Goal: Information Seeking & Learning: Compare options

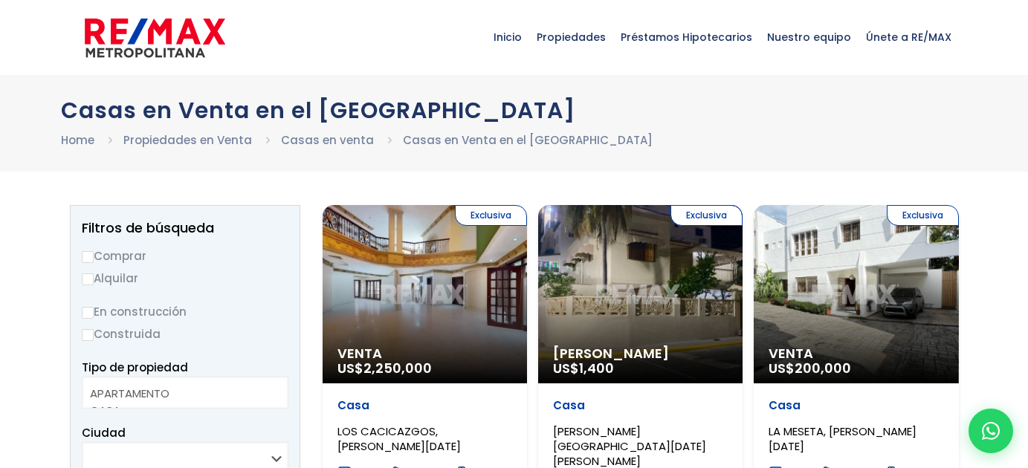
select select
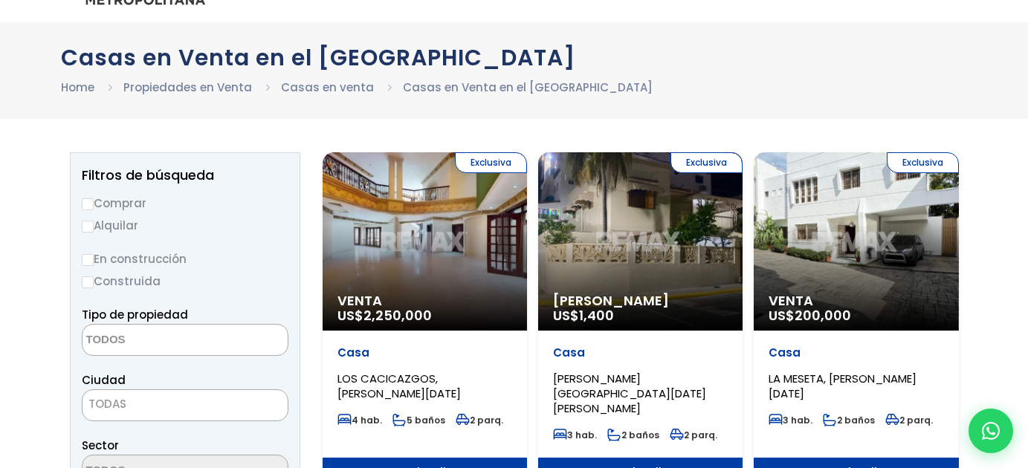
scroll to position [54, 0]
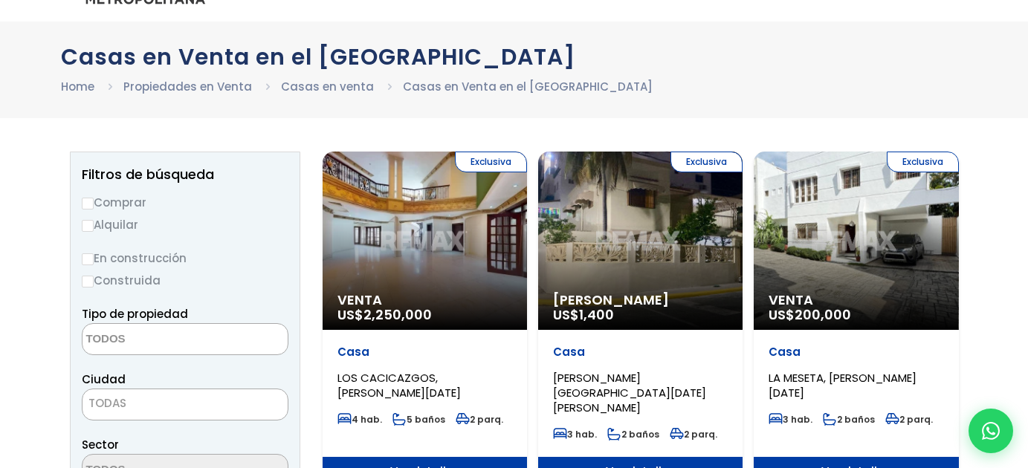
click at [90, 198] on input "Comprar" at bounding box center [88, 204] width 12 height 12
radio input "true"
click at [88, 281] on input "Construida" at bounding box center [88, 282] width 12 height 12
radio input "true"
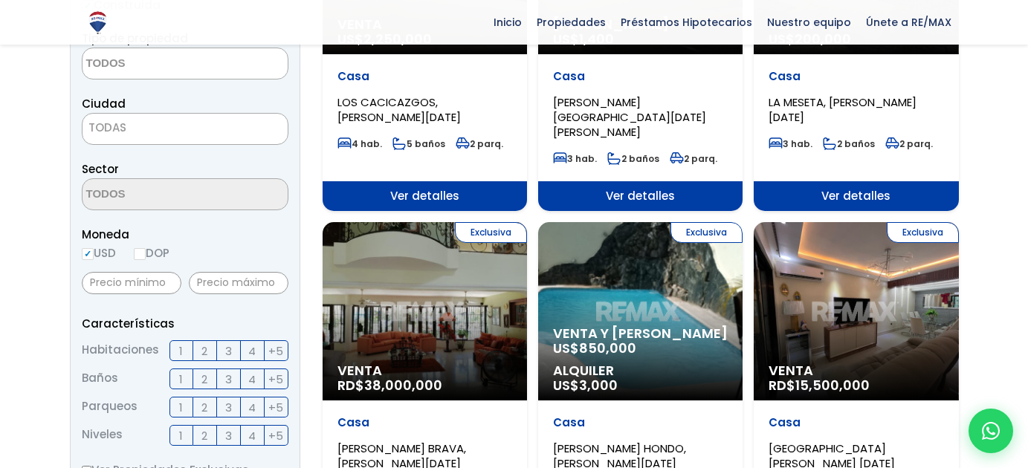
scroll to position [337, 0]
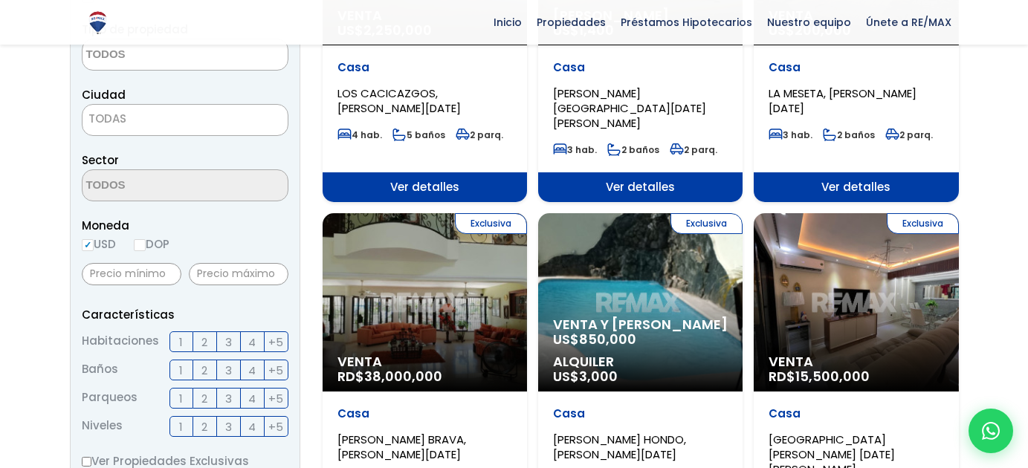
click at [250, 338] on span "4" at bounding box center [251, 342] width 7 height 19
click at [0, 0] on input "4" at bounding box center [0, 0] width 0 height 0
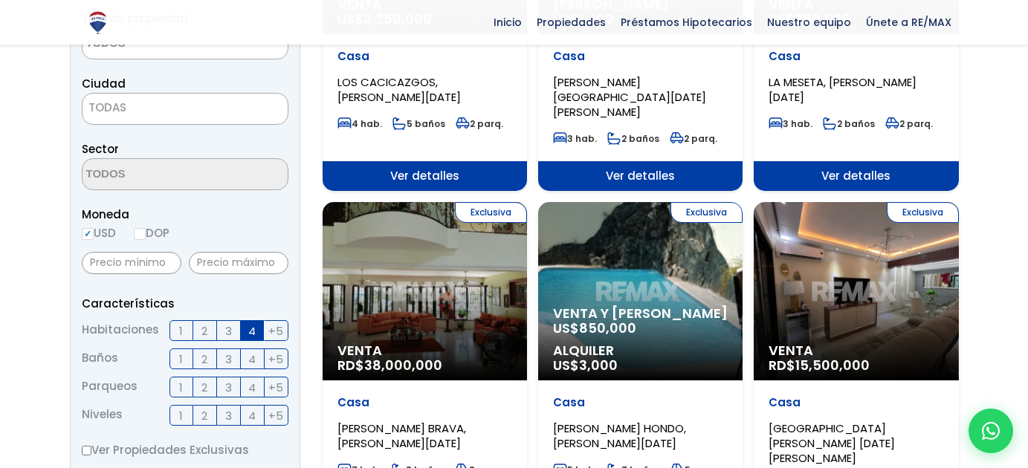
click at [232, 106] on span "TODAS" at bounding box center [185, 107] width 205 height 21
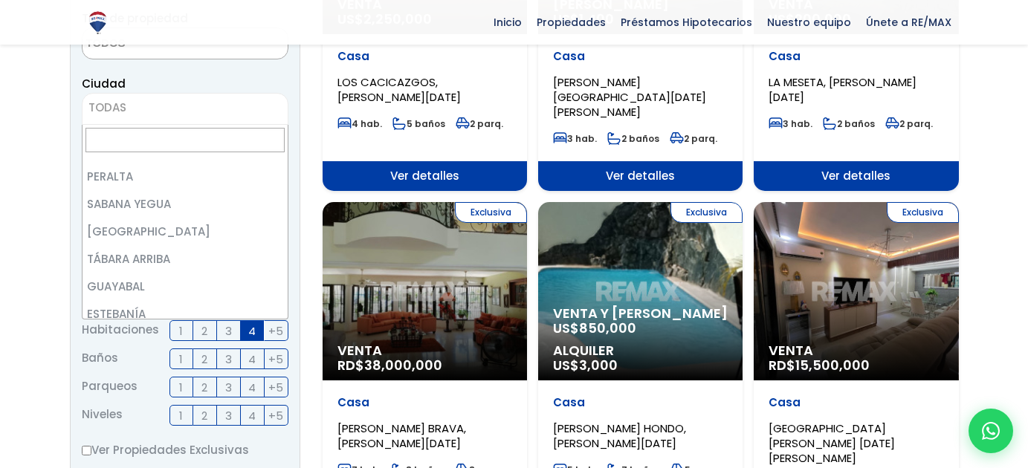
scroll to position [0, 0]
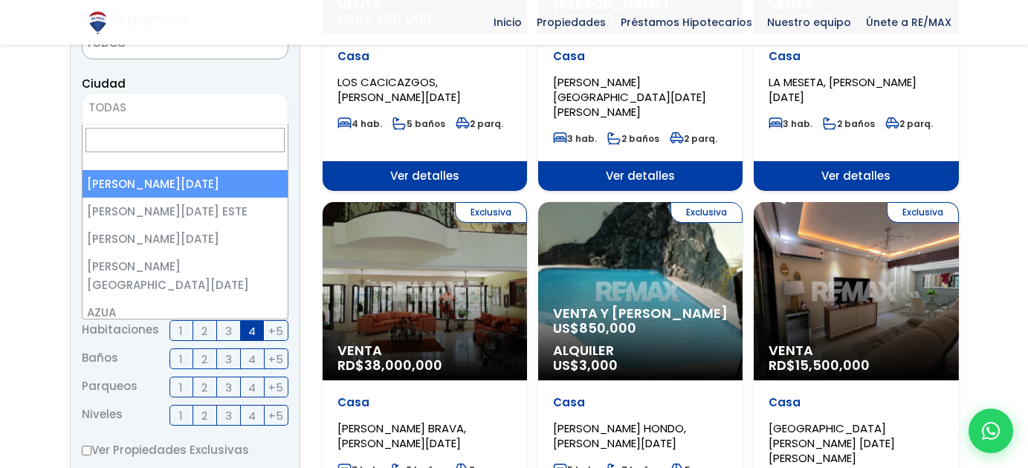
select select "1"
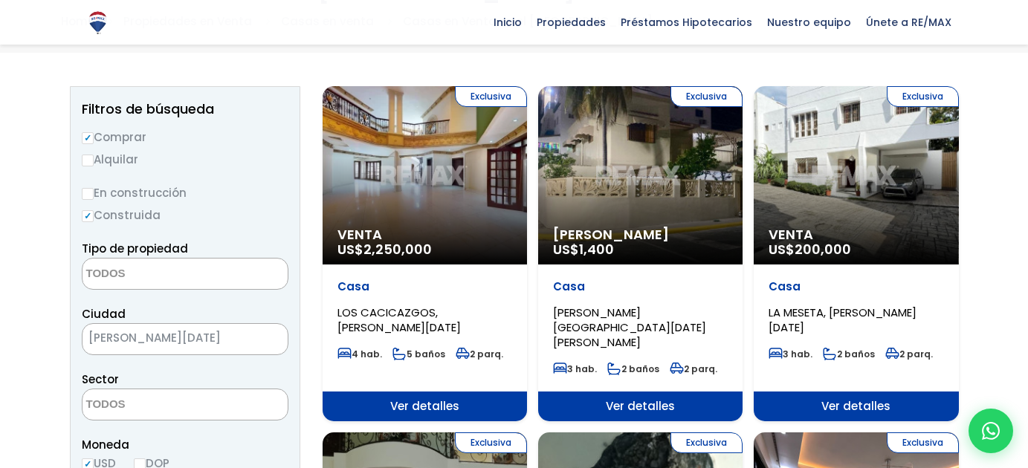
scroll to position [117, 0]
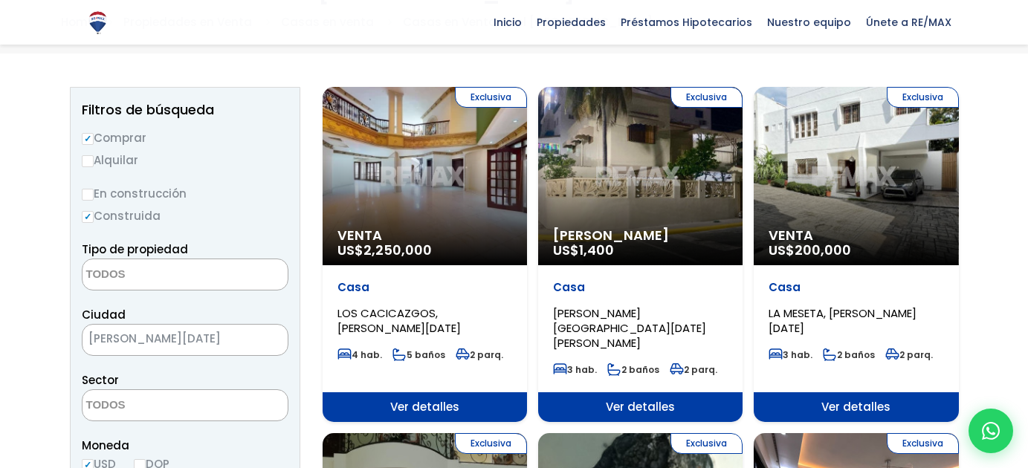
click at [136, 277] on textarea "Search" at bounding box center [155, 275] width 144 height 32
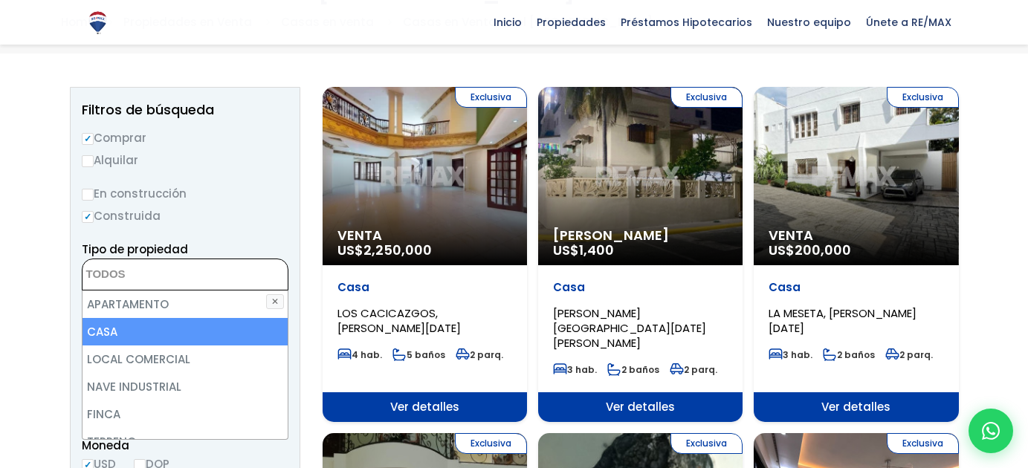
click at [134, 329] on li "CASA" at bounding box center [185, 332] width 205 height 28
select select "house"
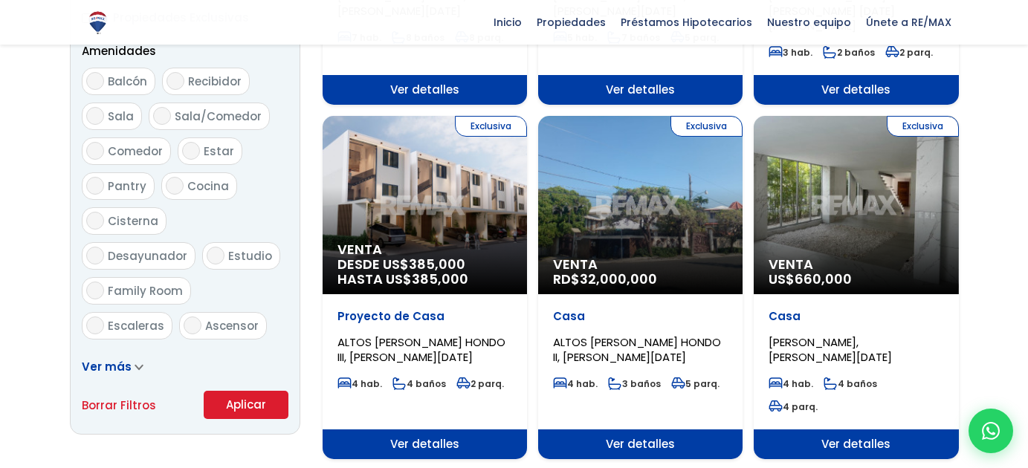
scroll to position [807, 0]
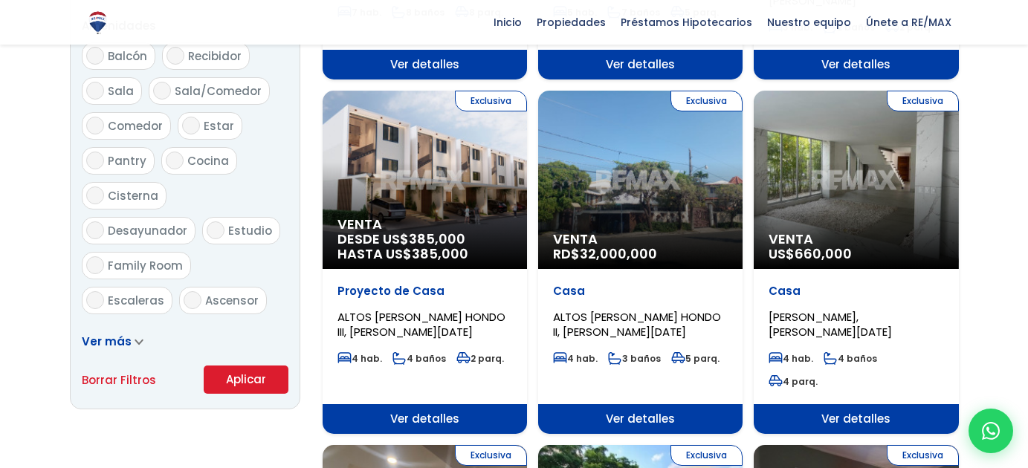
click at [245, 384] on button "Aplicar" at bounding box center [246, 380] width 85 height 28
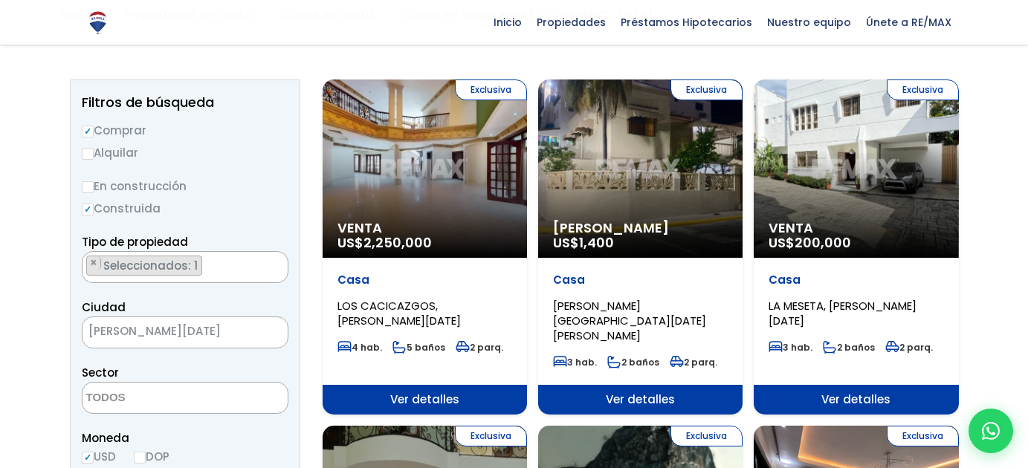
scroll to position [113, 0]
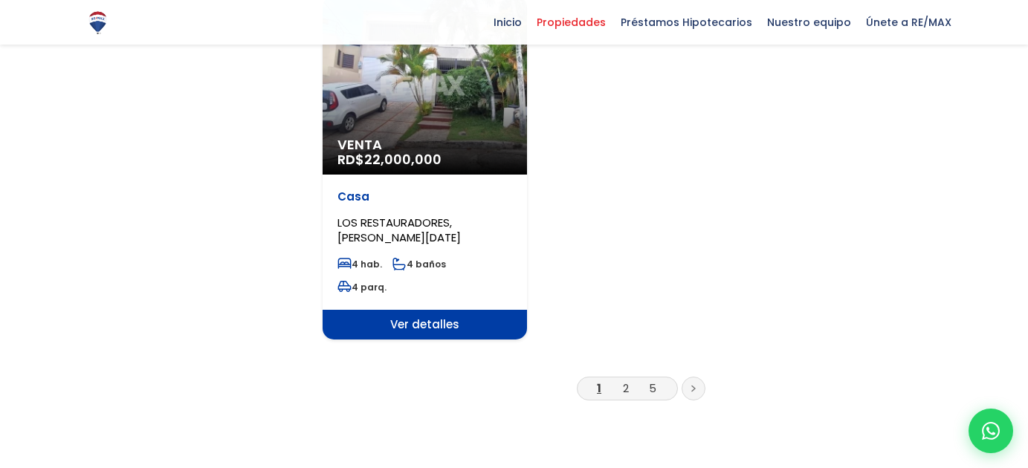
scroll to position [1946, 0]
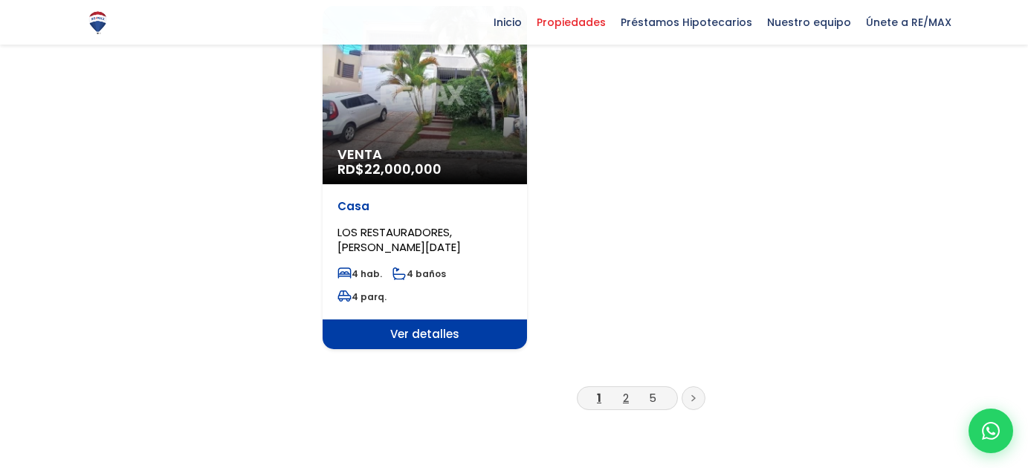
click at [624, 390] on link "2" at bounding box center [626, 398] width 6 height 16
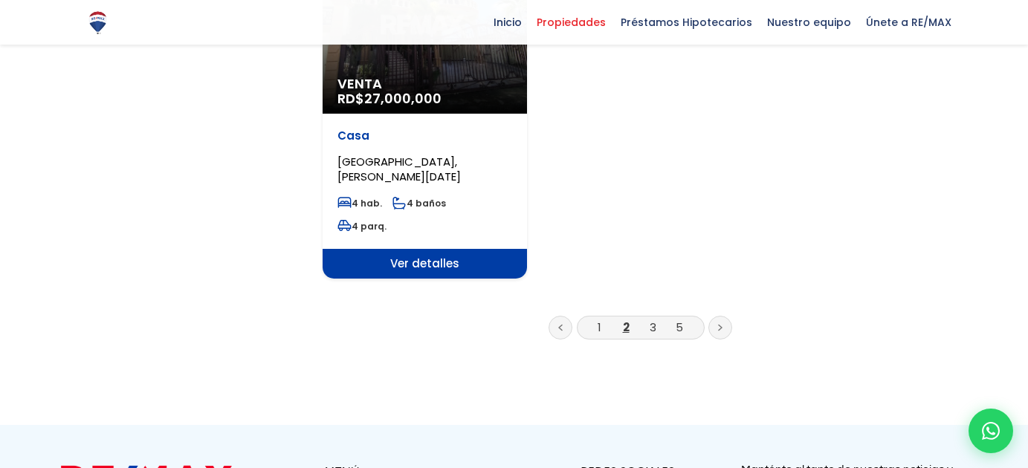
scroll to position [1910, 0]
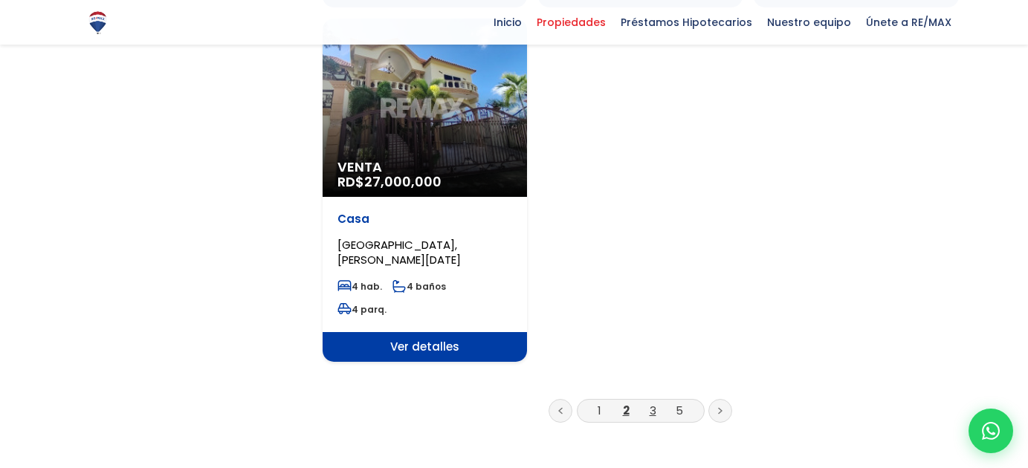
click at [650, 403] on link "3" at bounding box center [653, 411] width 7 height 16
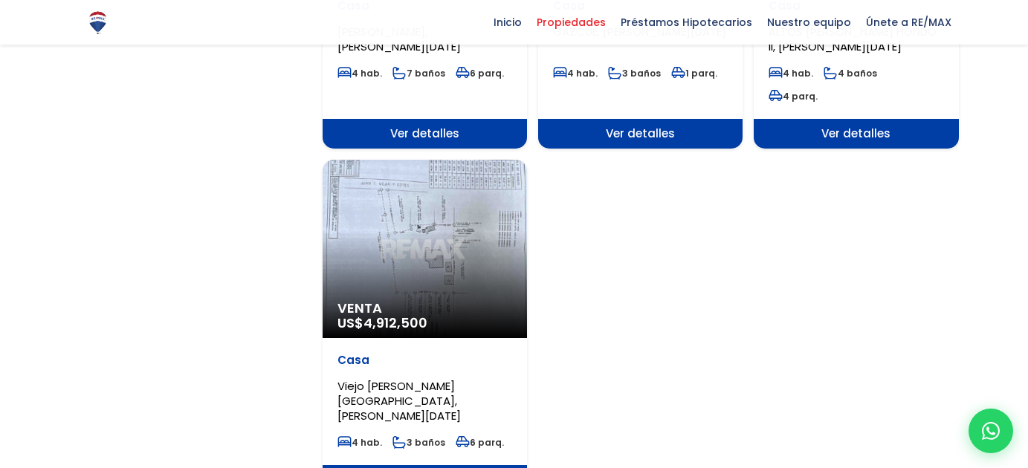
scroll to position [1845, 0]
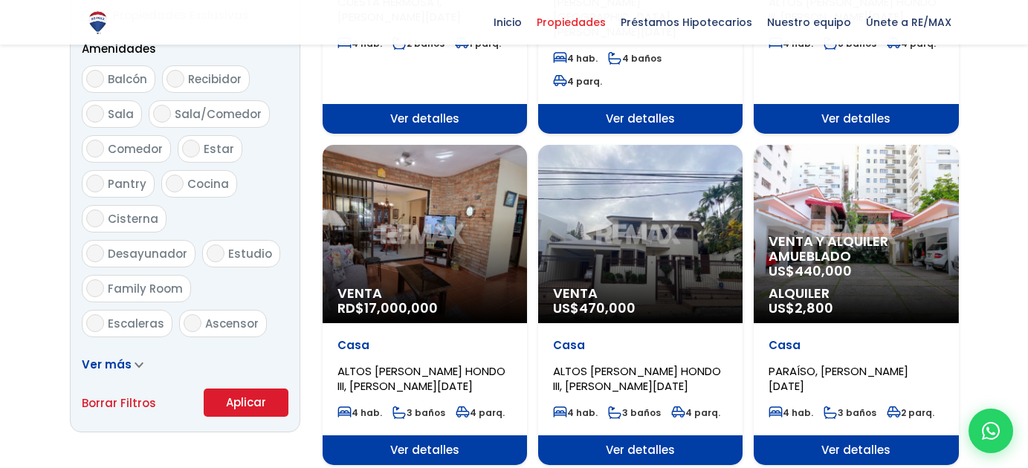
scroll to position [795, 0]
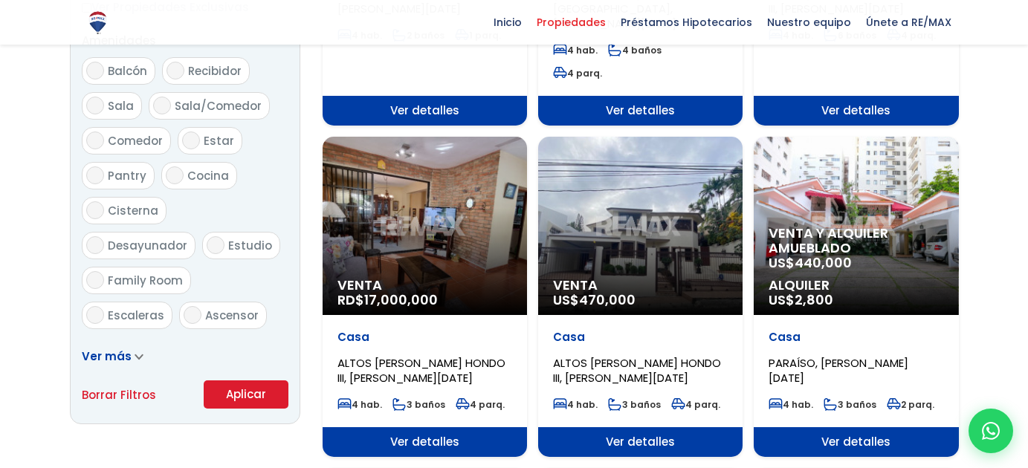
click at [904, 427] on span "Ver detalles" at bounding box center [856, 442] width 204 height 30
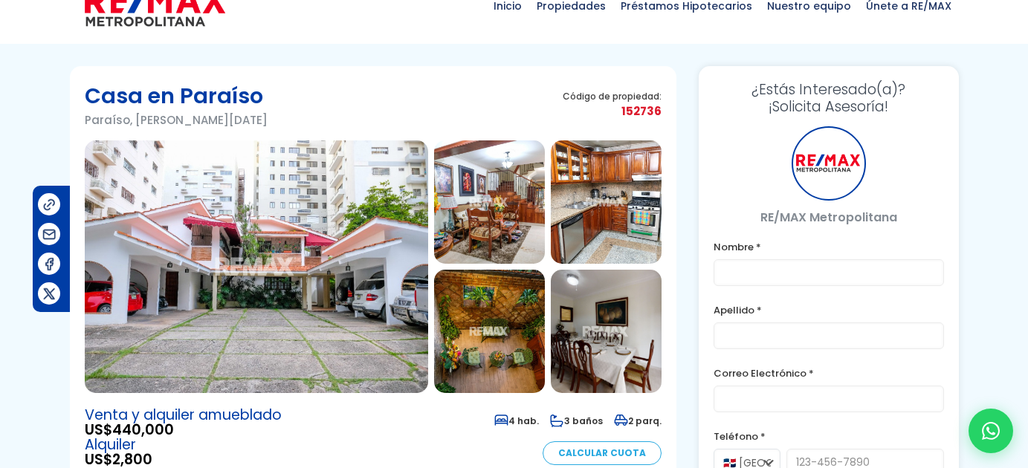
scroll to position [33, 0]
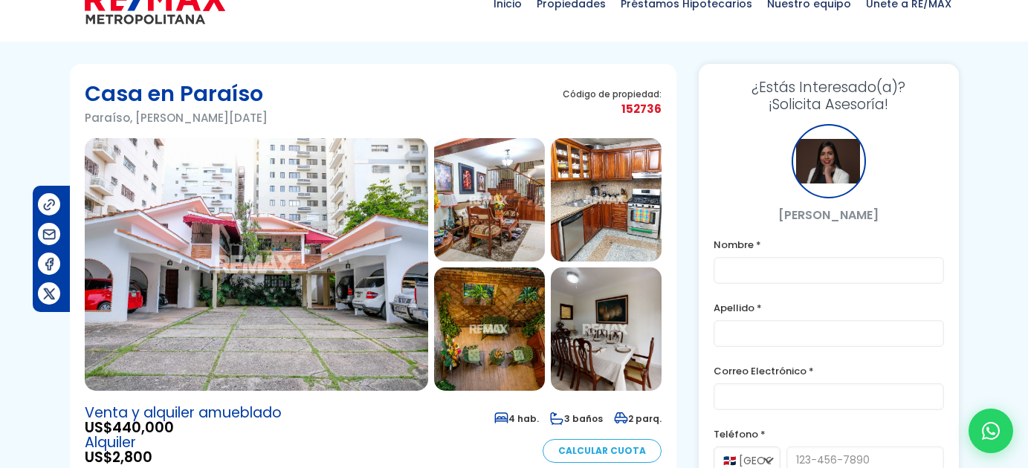
click at [520, 216] on img at bounding box center [489, 199] width 111 height 123
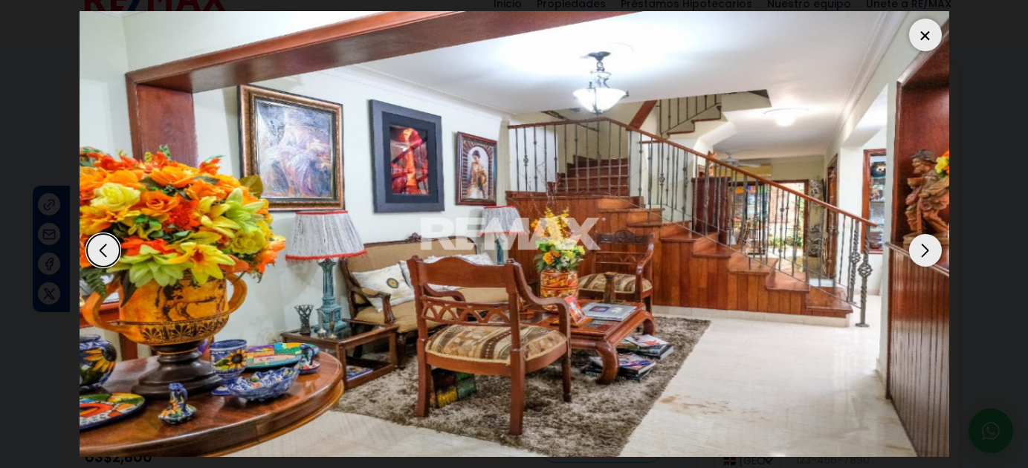
click at [920, 249] on div "Next slide" at bounding box center [925, 250] width 33 height 33
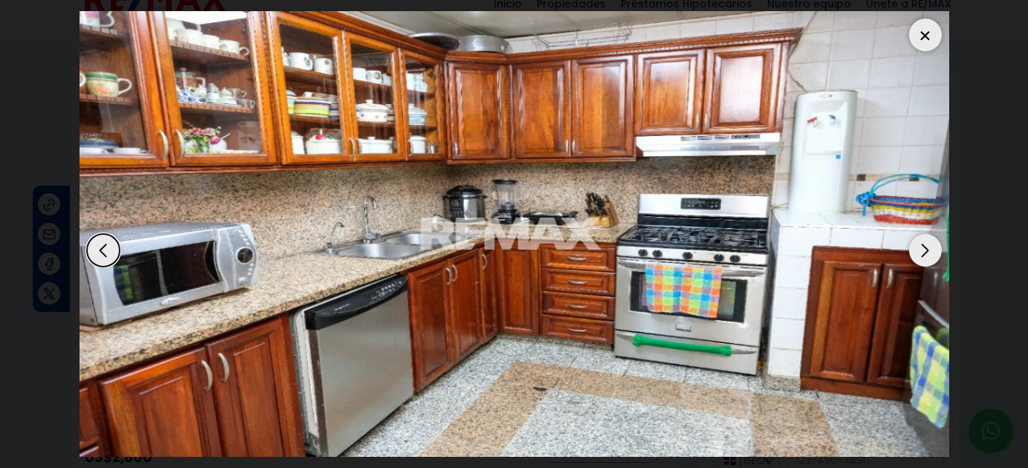
click at [920, 249] on div "Next slide" at bounding box center [925, 250] width 33 height 33
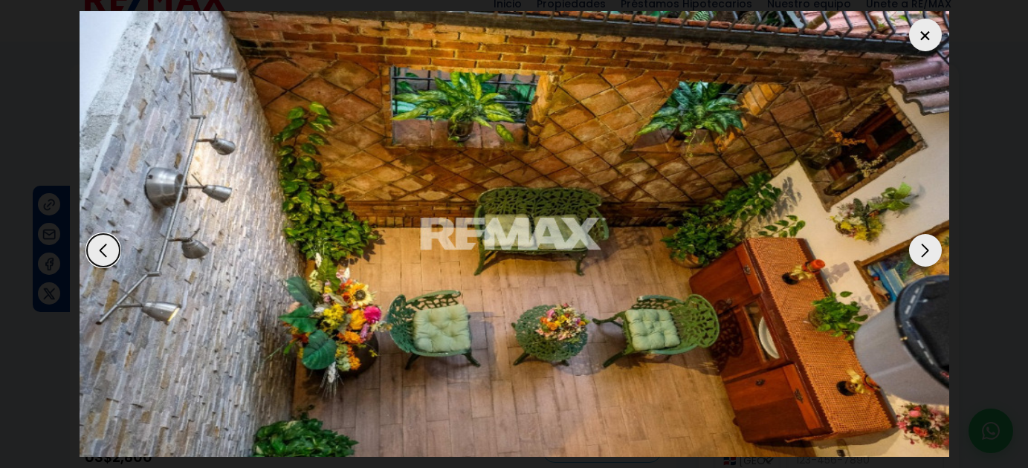
click at [920, 249] on div "Next slide" at bounding box center [925, 250] width 33 height 33
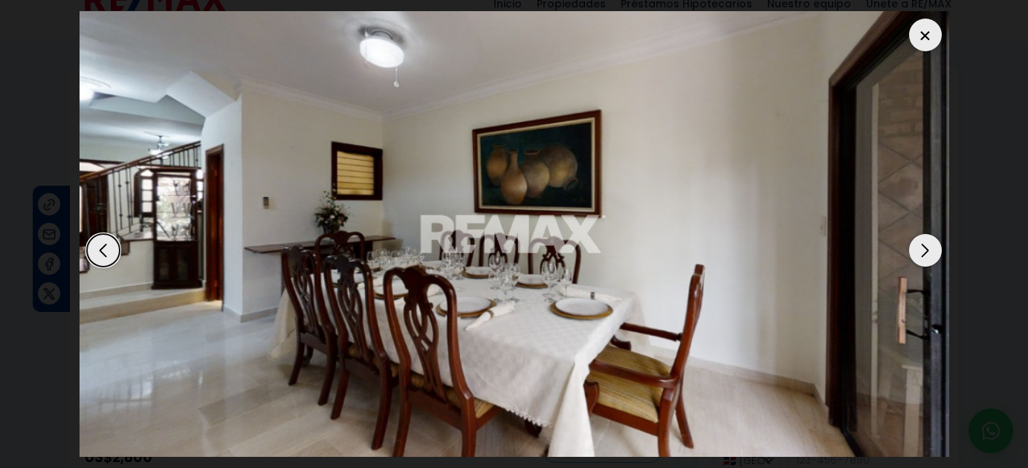
click at [920, 249] on div "Next slide" at bounding box center [925, 250] width 33 height 33
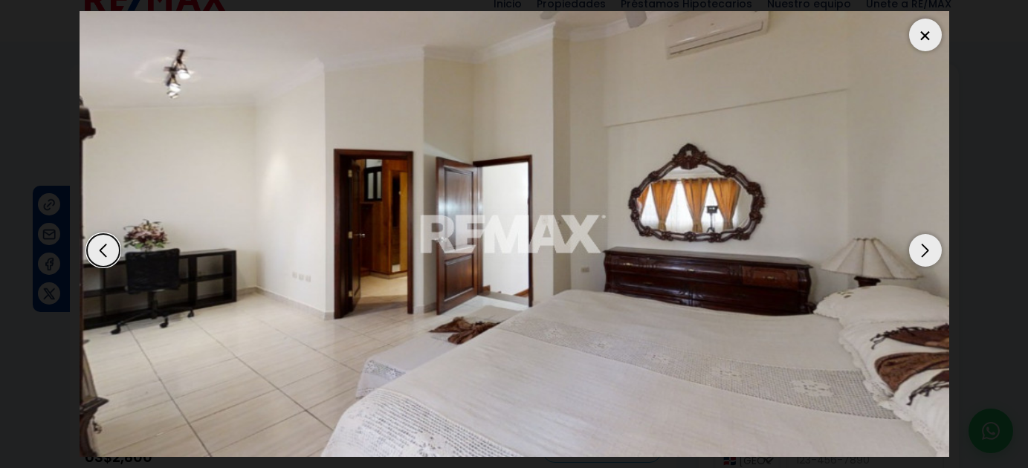
click at [920, 249] on div "Next slide" at bounding box center [925, 250] width 33 height 33
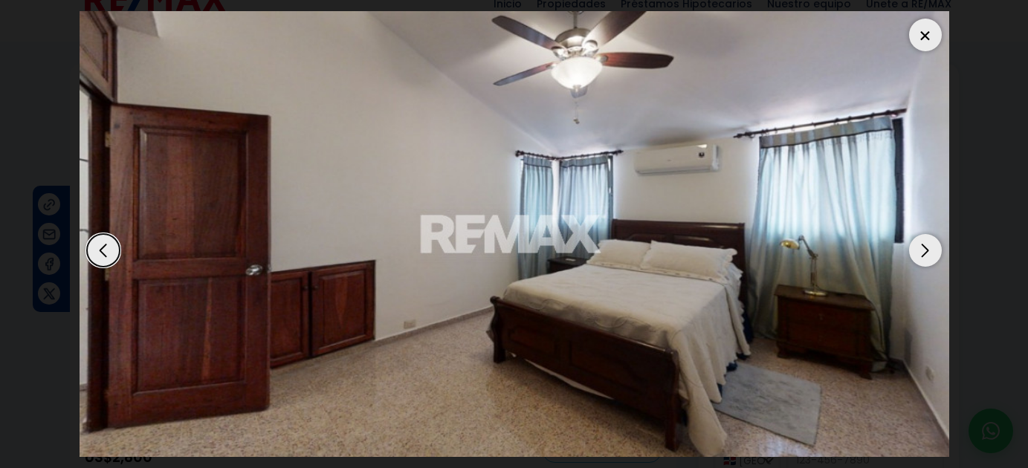
click at [920, 249] on div "Next slide" at bounding box center [925, 250] width 33 height 33
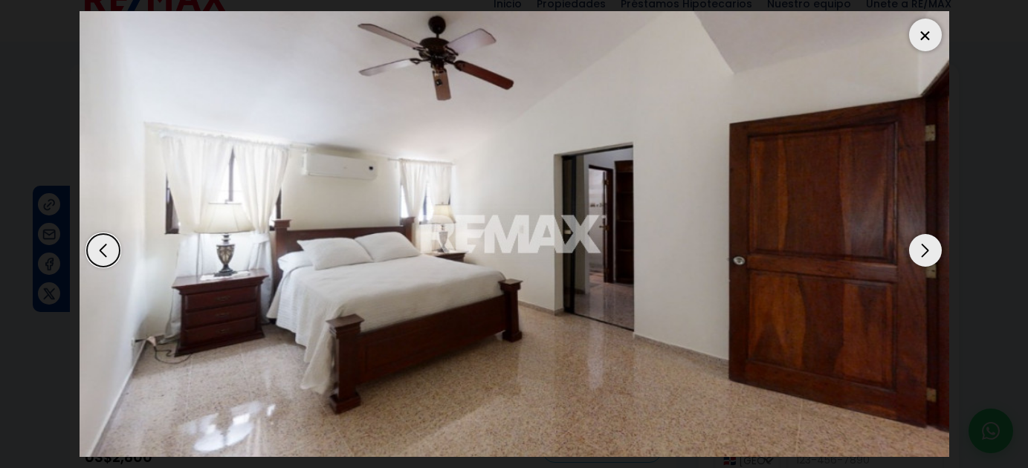
click at [920, 249] on div "Next slide" at bounding box center [925, 250] width 33 height 33
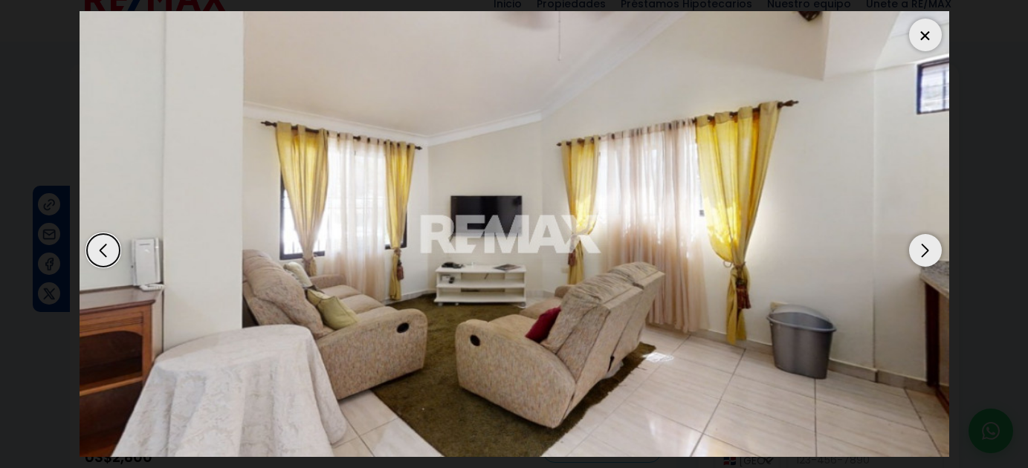
click at [920, 249] on div "Next slide" at bounding box center [925, 250] width 33 height 33
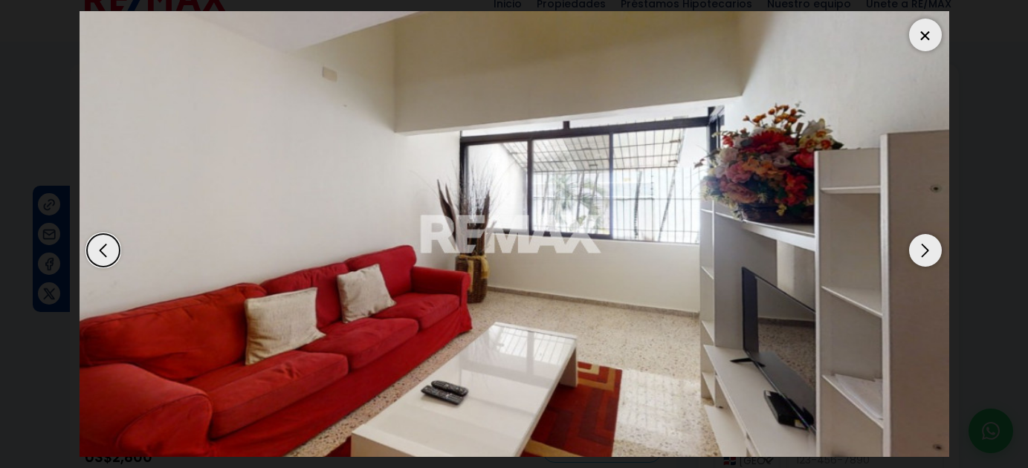
click at [920, 249] on div "Next slide" at bounding box center [925, 250] width 33 height 33
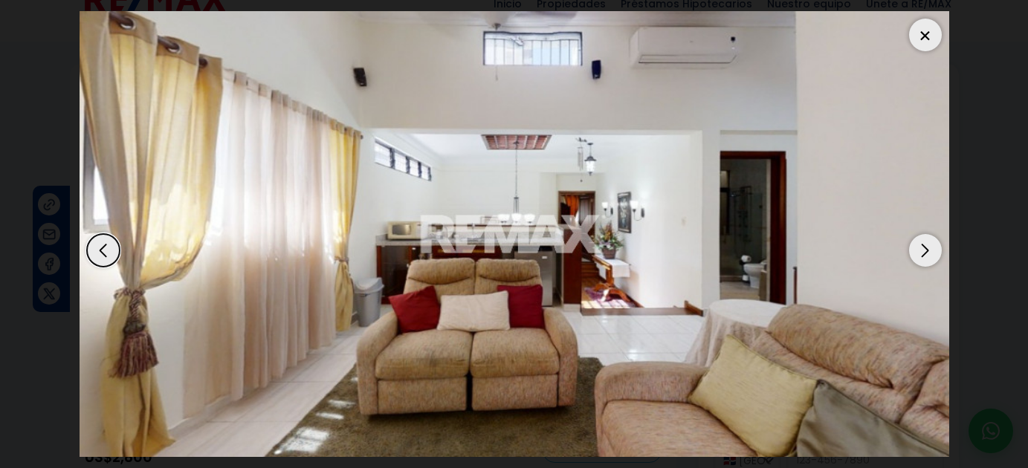
click at [920, 249] on div "Next slide" at bounding box center [925, 250] width 33 height 33
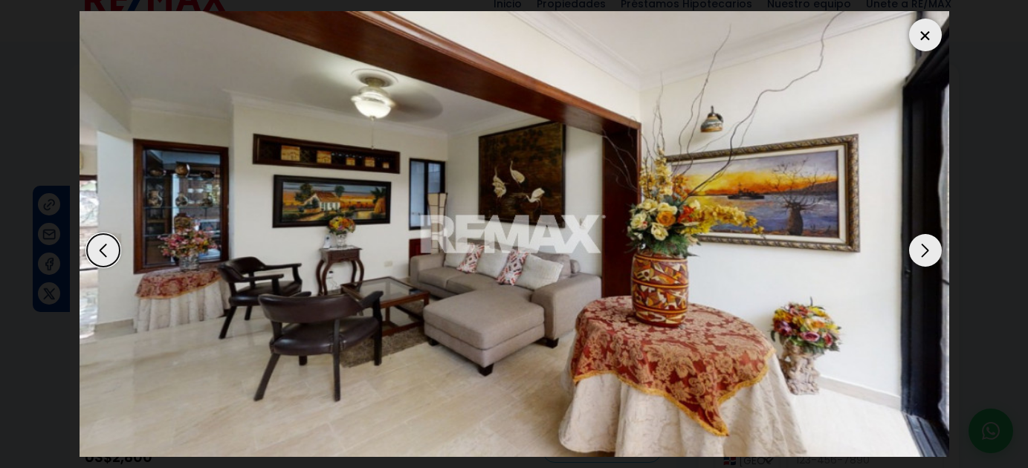
click at [920, 249] on div "Next slide" at bounding box center [925, 250] width 33 height 33
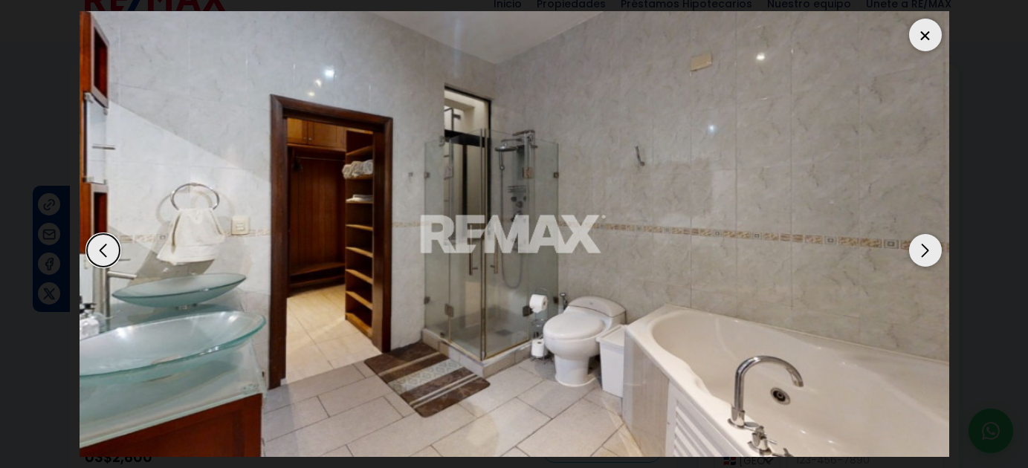
click at [920, 249] on div "Next slide" at bounding box center [925, 250] width 33 height 33
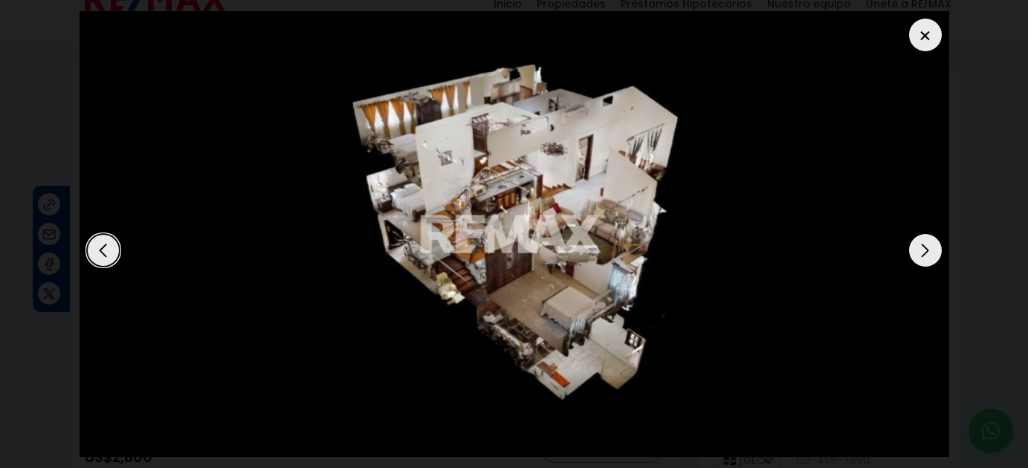
click at [924, 247] on div "Next slide" at bounding box center [925, 250] width 33 height 33
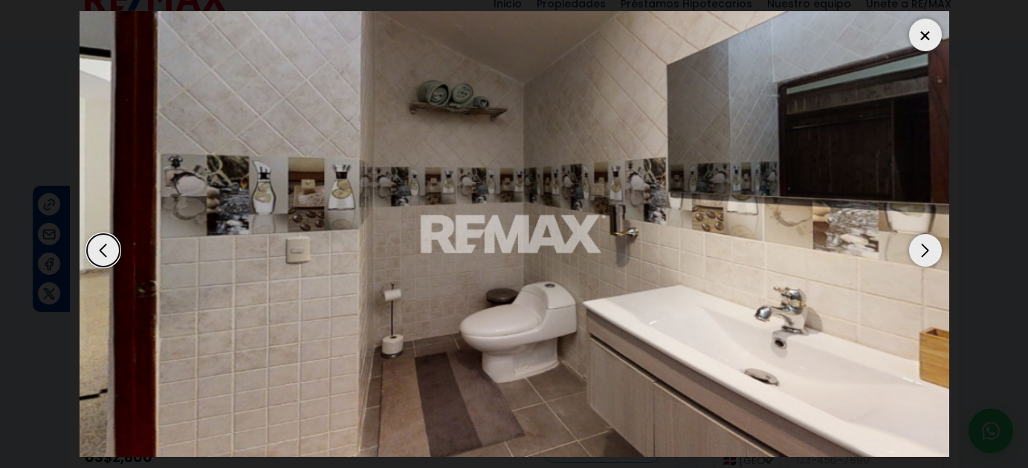
click at [924, 247] on div "Next slide" at bounding box center [925, 250] width 33 height 33
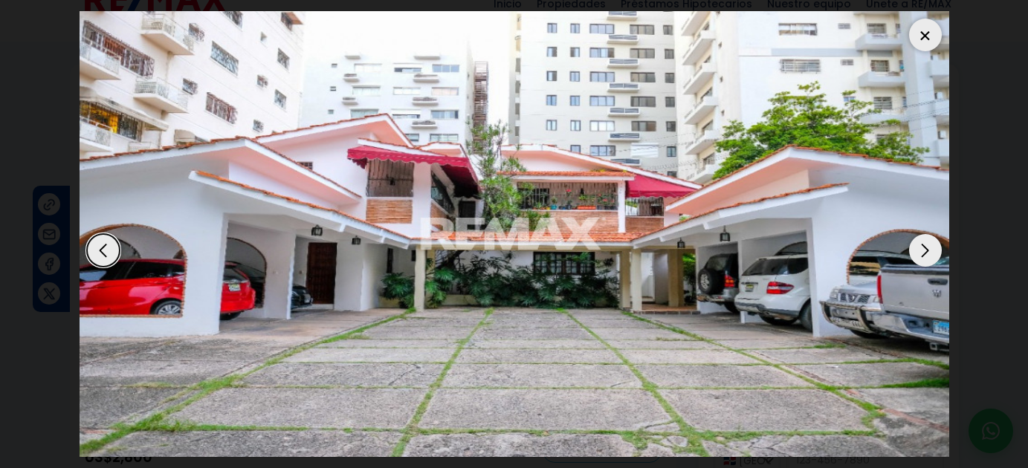
click at [926, 45] on div at bounding box center [925, 35] width 33 height 33
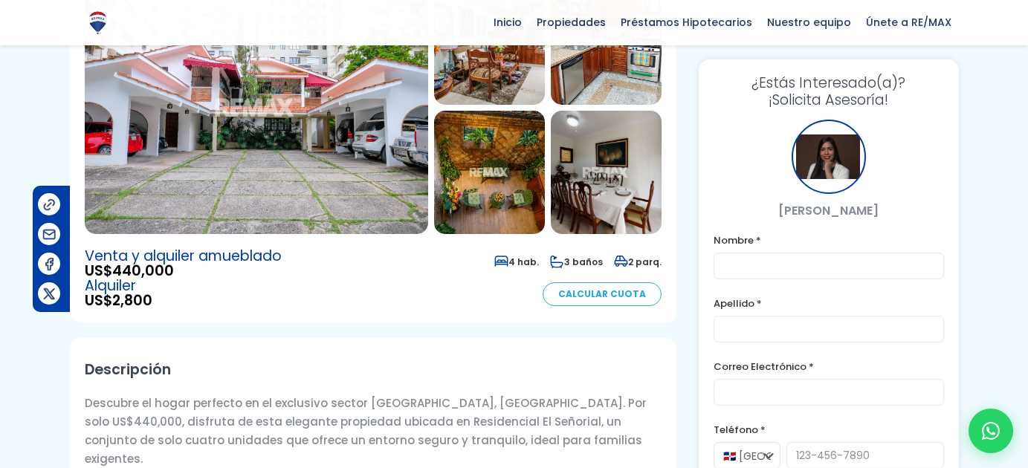
scroll to position [163, 0]
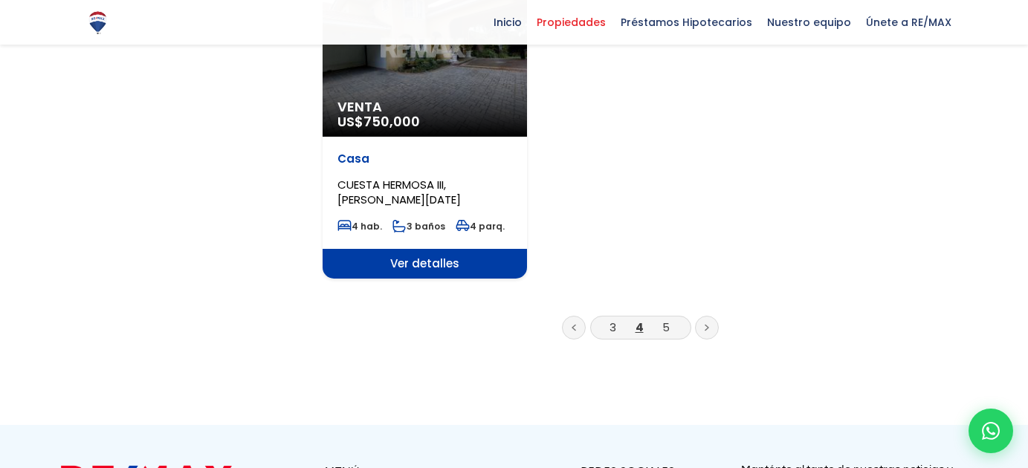
scroll to position [2047, 0]
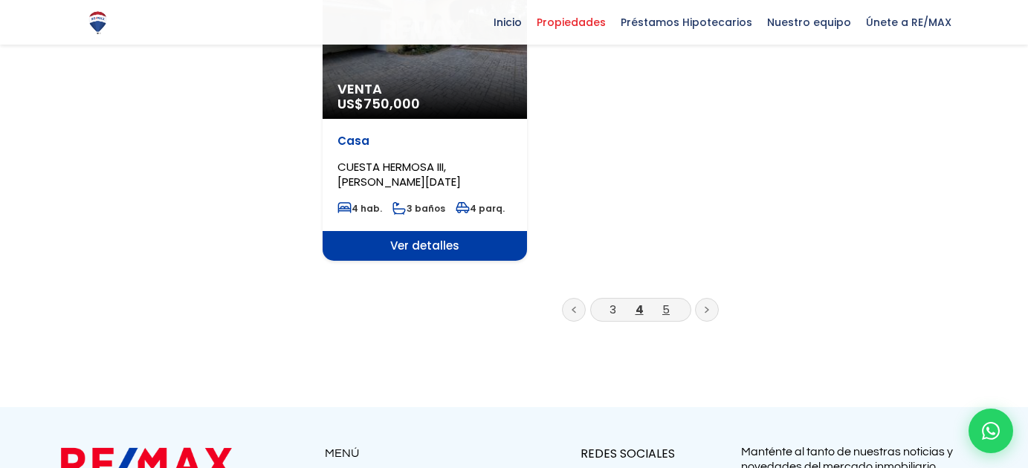
click at [665, 302] on link "5" at bounding box center [665, 310] width 7 height 16
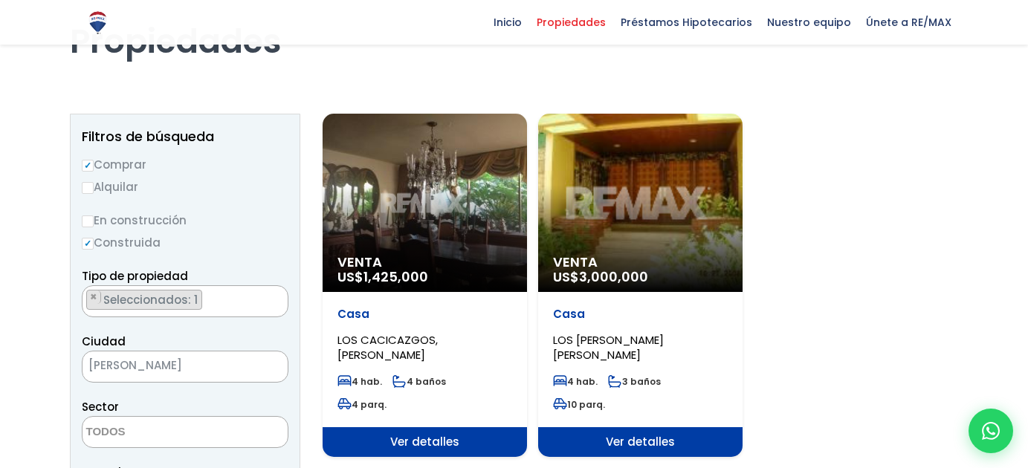
scroll to position [98, 0]
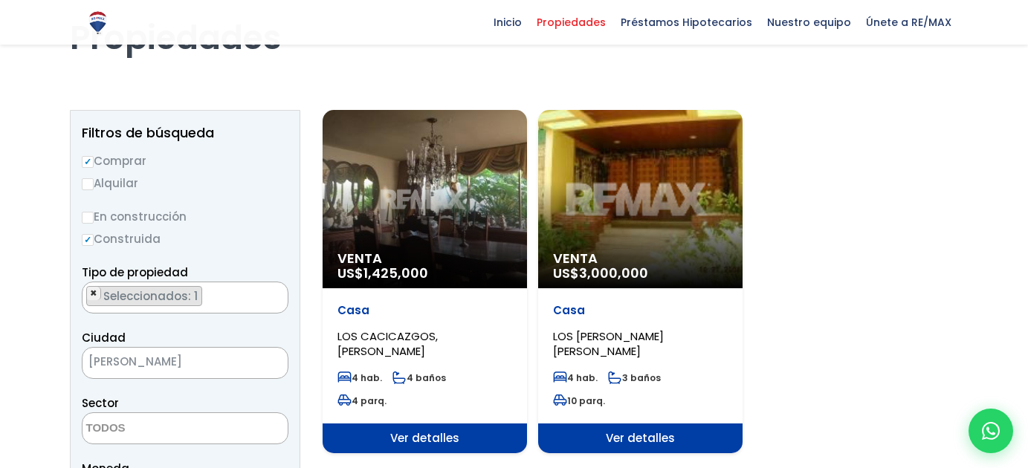
click at [91, 291] on span "×" at bounding box center [93, 293] width 7 height 13
select select
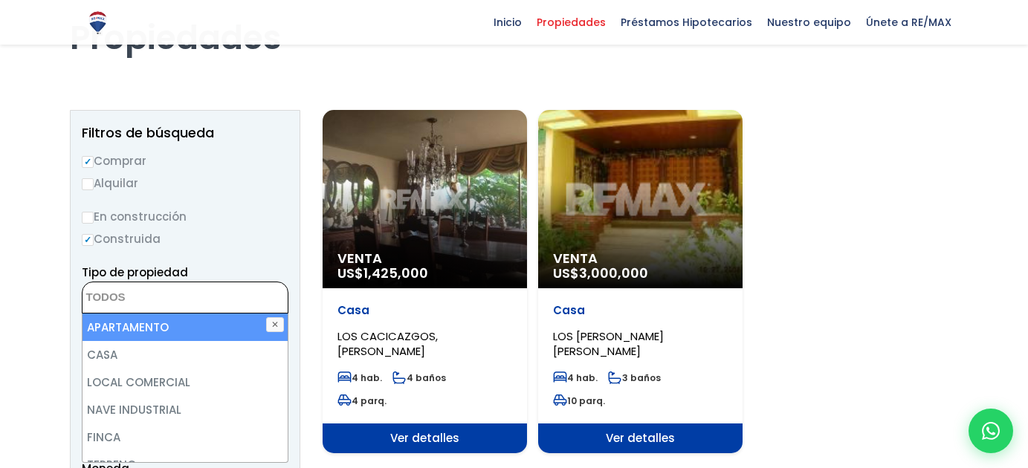
scroll to position [17, 0]
click at [114, 296] on textarea "Search" at bounding box center [155, 298] width 144 height 32
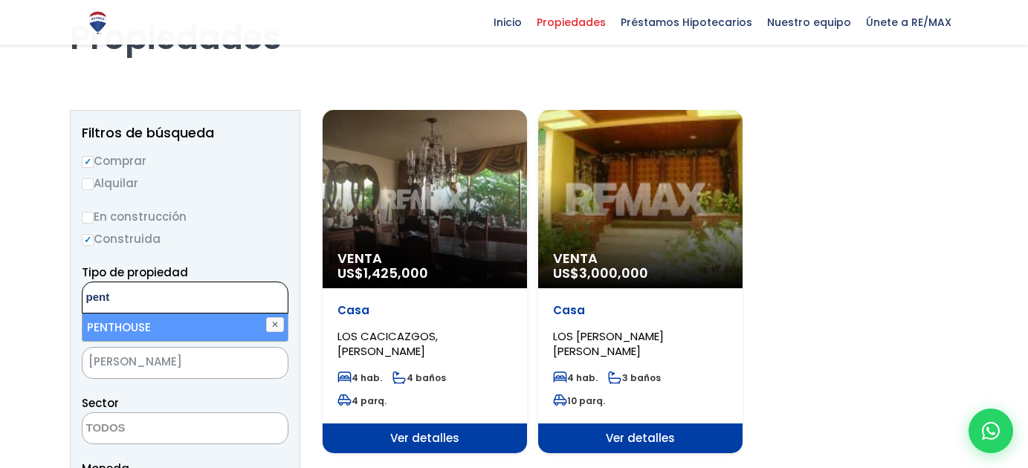
type textarea "pent"
click at [118, 324] on li "PENTHOUSE" at bounding box center [185, 328] width 205 height 28
select select "penthouse"
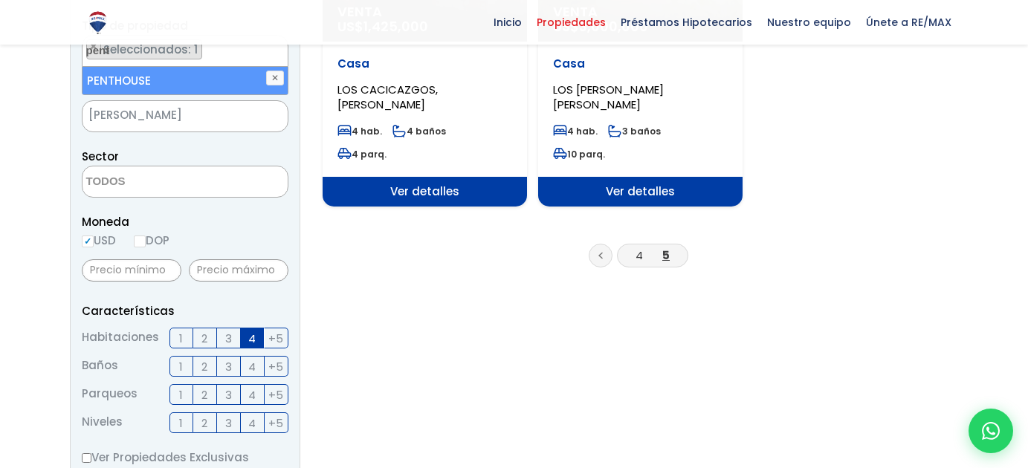
scroll to position [334, 0]
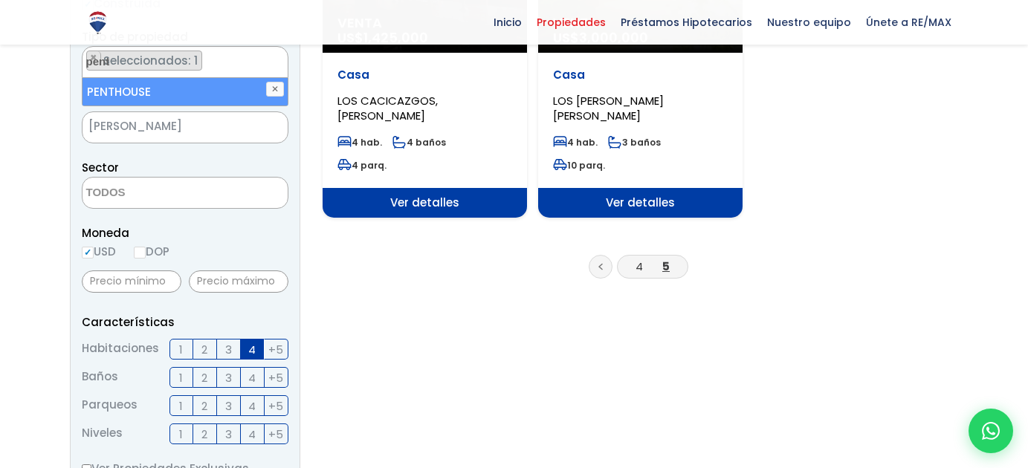
click at [146, 195] on textarea "Search" at bounding box center [155, 194] width 144 height 32
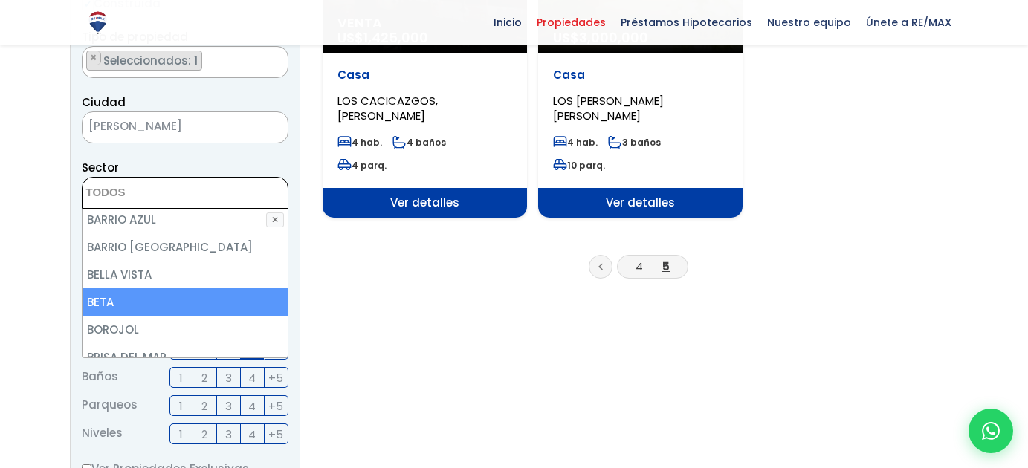
scroll to position [465, 0]
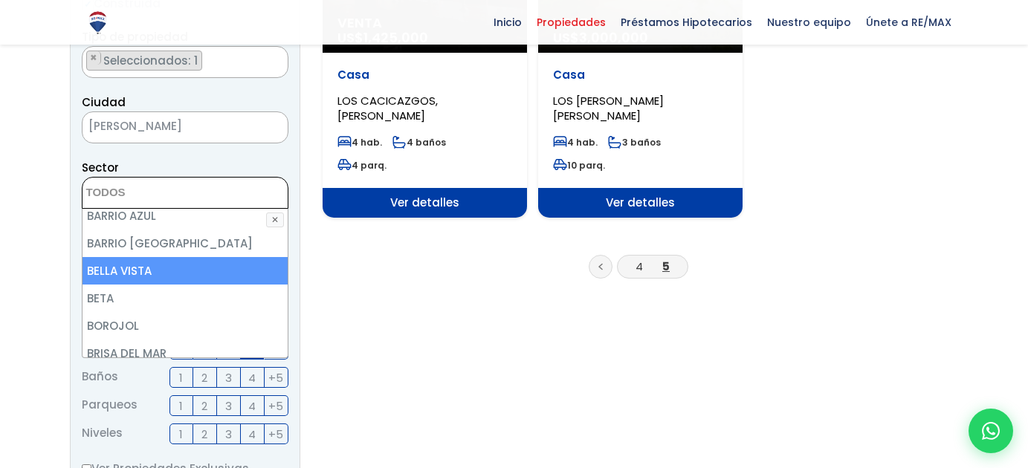
click at [138, 259] on li "BELLA VISTA" at bounding box center [185, 271] width 205 height 28
select select "150"
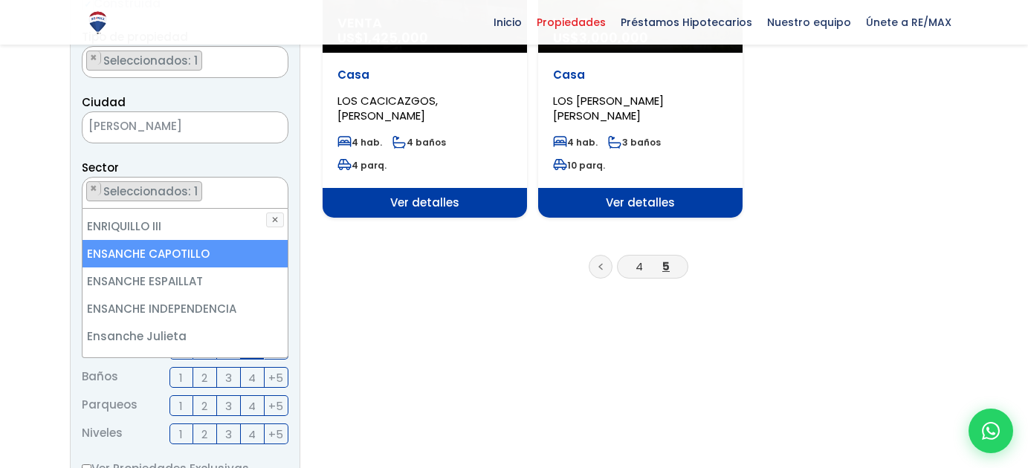
scroll to position [2005, 0]
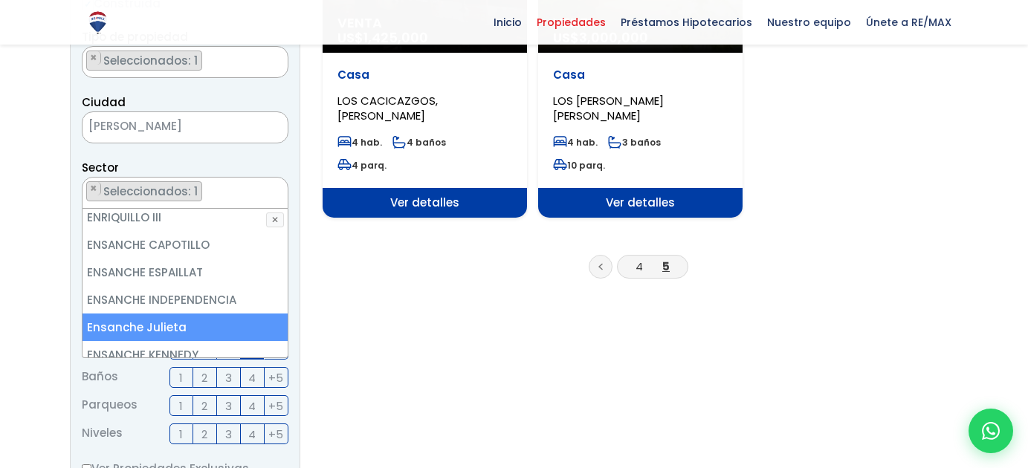
click at [168, 314] on li "Ensanche Julieta" at bounding box center [185, 328] width 205 height 28
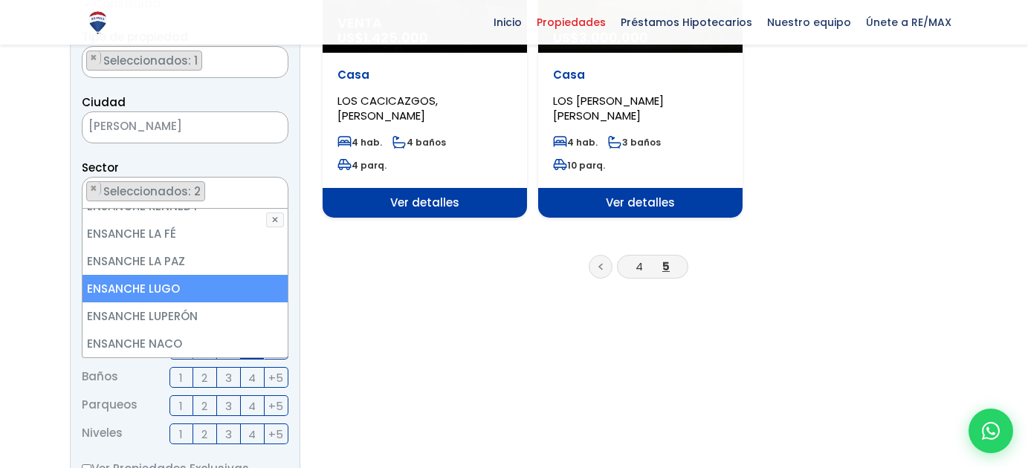
scroll to position [2160, 0]
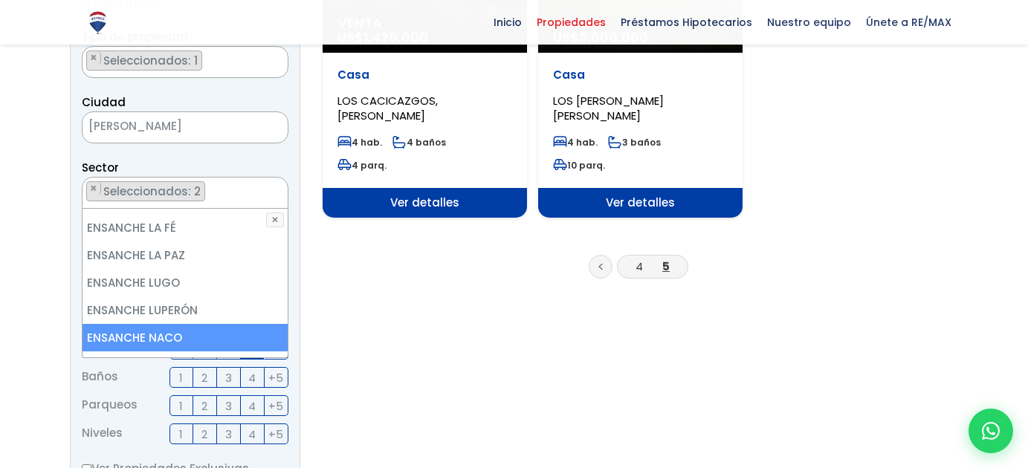
click at [168, 324] on li "ENSANCHE NACO" at bounding box center [185, 338] width 205 height 28
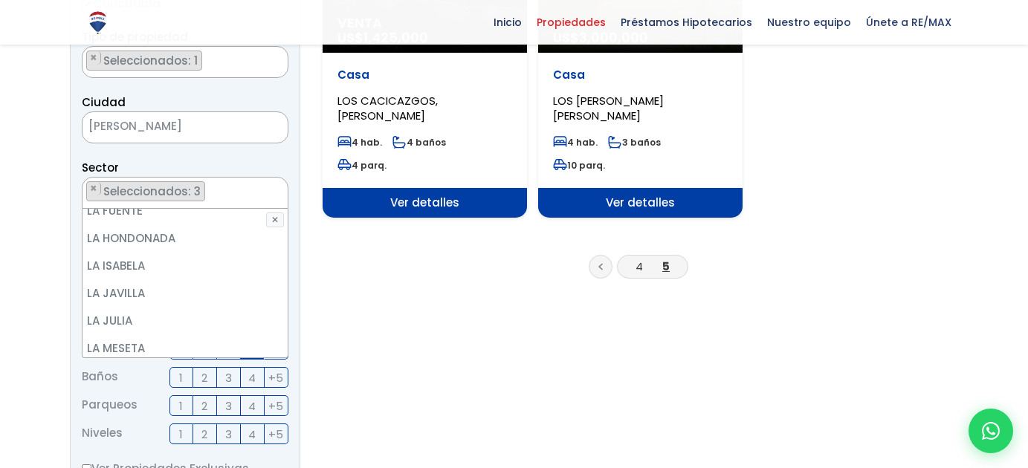
scroll to position [3334, 0]
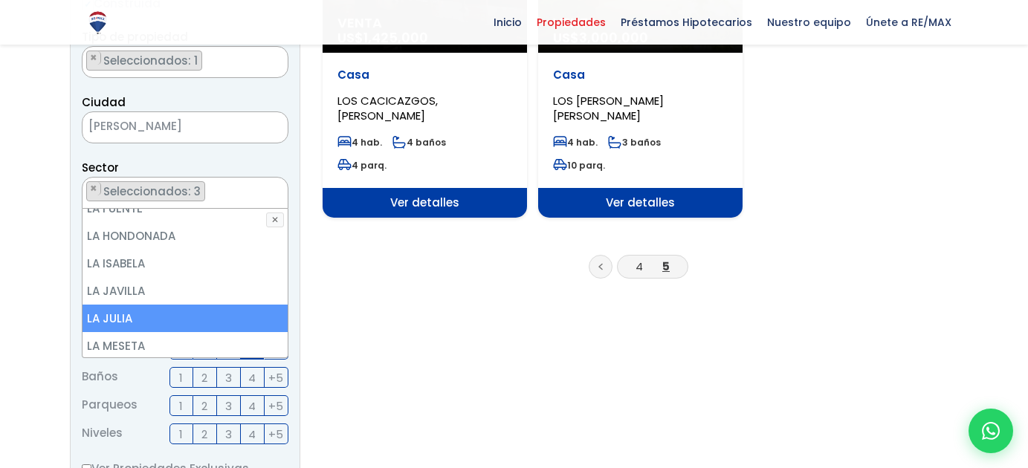
click at [183, 305] on li "LA JULIA" at bounding box center [185, 319] width 205 height 28
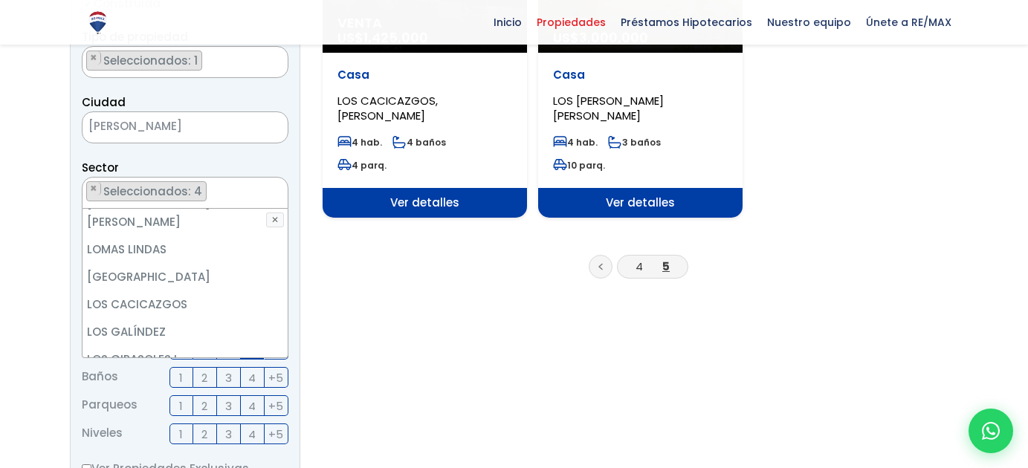
scroll to position [4005, 0]
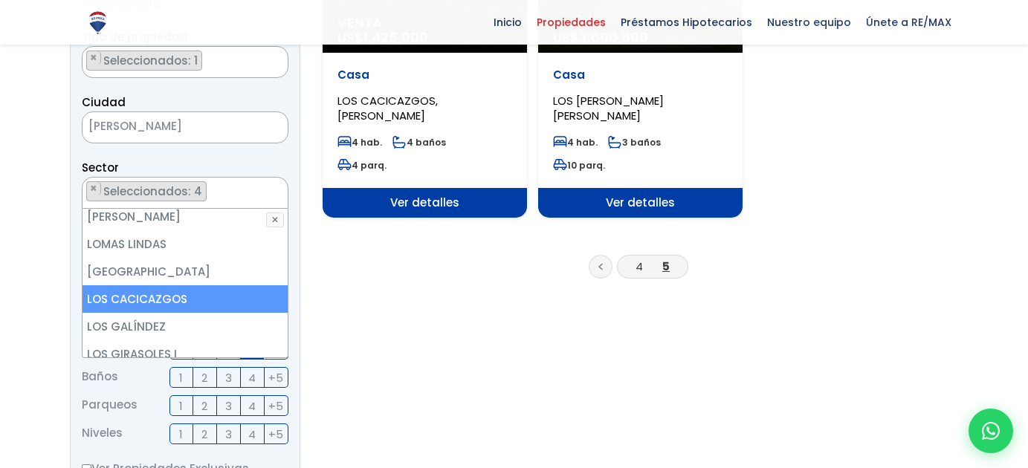
click at [183, 285] on li "LOS CACICAZGOS" at bounding box center [185, 299] width 205 height 28
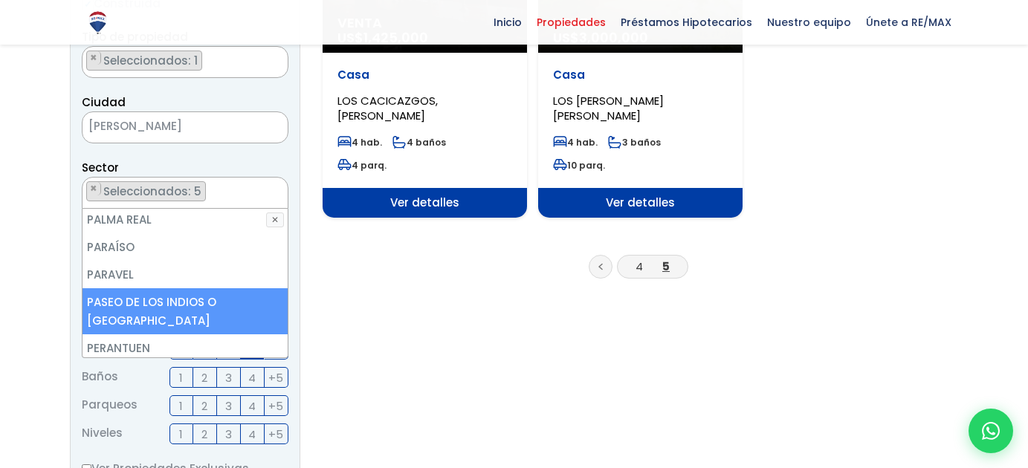
scroll to position [5352, 0]
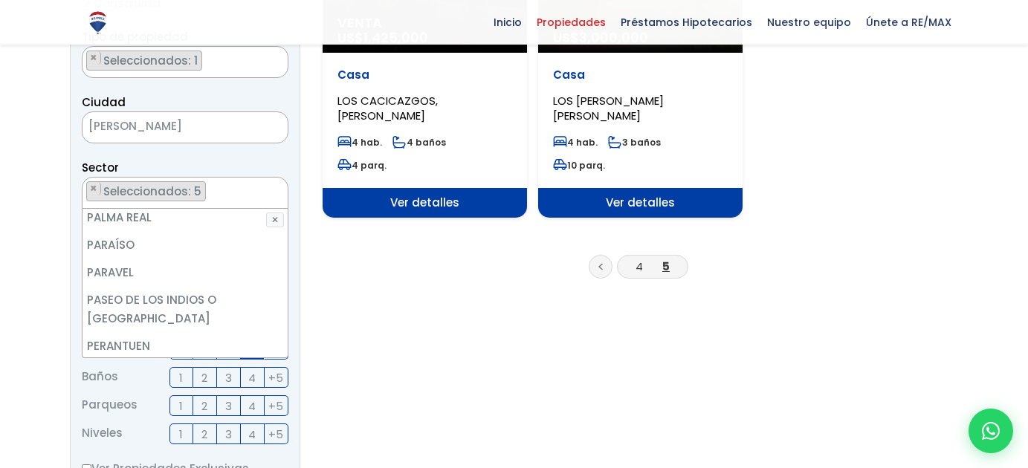
click at [182, 360] on li "PIANTINI" at bounding box center [185, 374] width 205 height 28
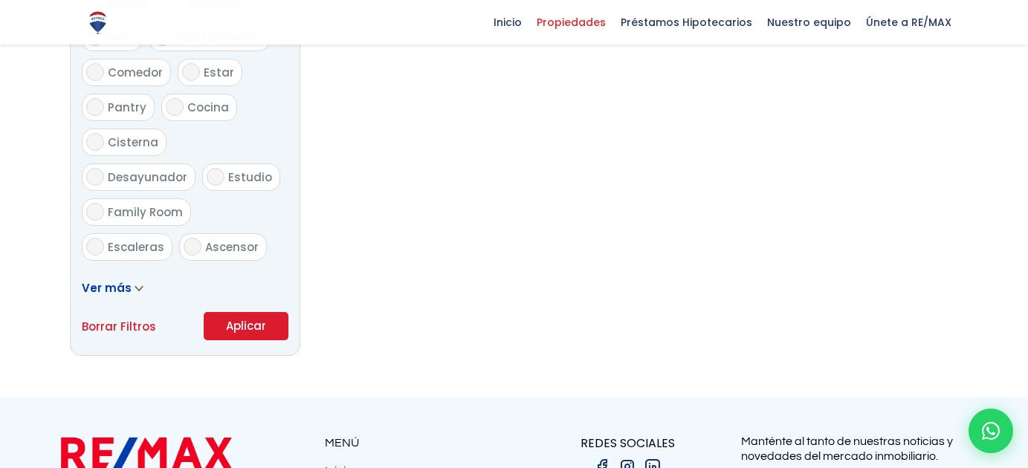
scroll to position [891, 0]
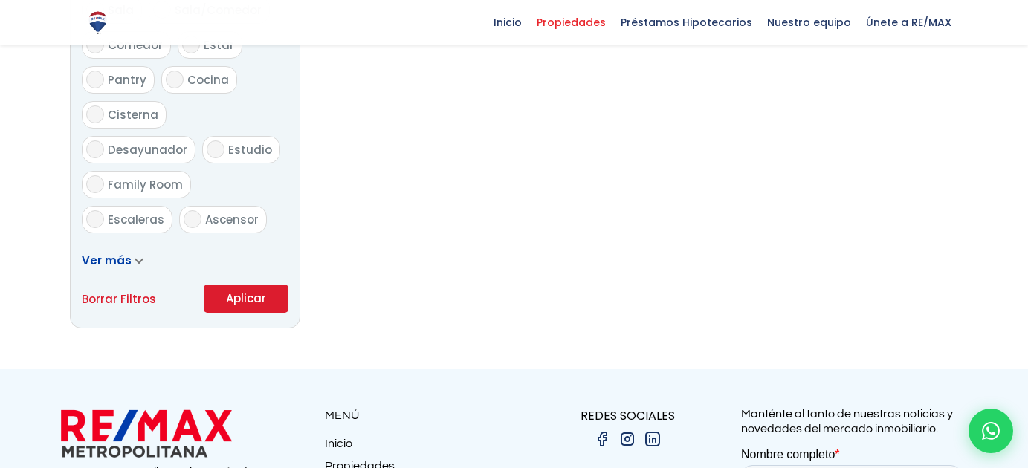
click at [255, 306] on button "Aplicar" at bounding box center [246, 299] width 85 height 28
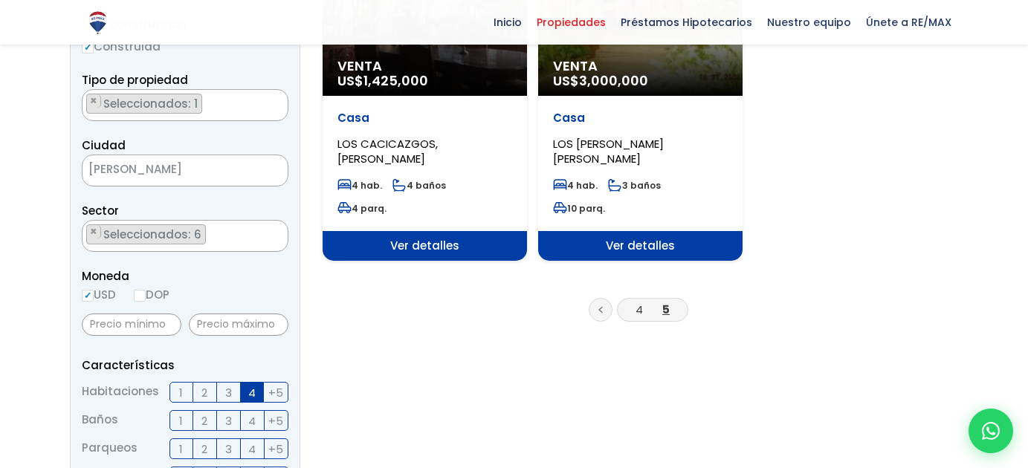
scroll to position [248, 0]
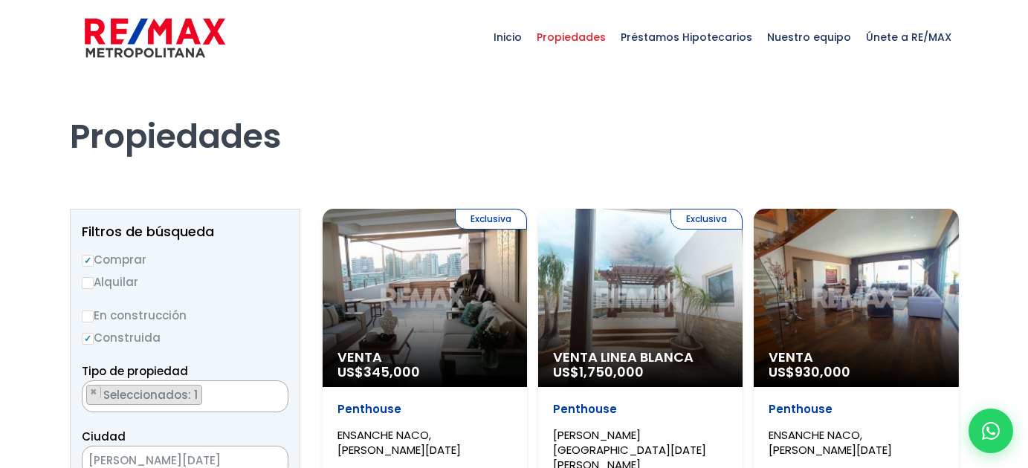
select select "150"
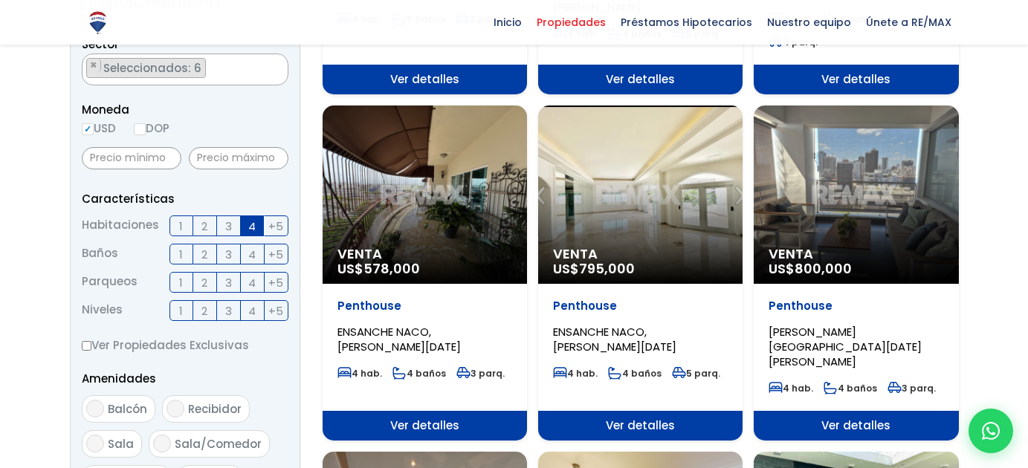
scroll to position [459, 0]
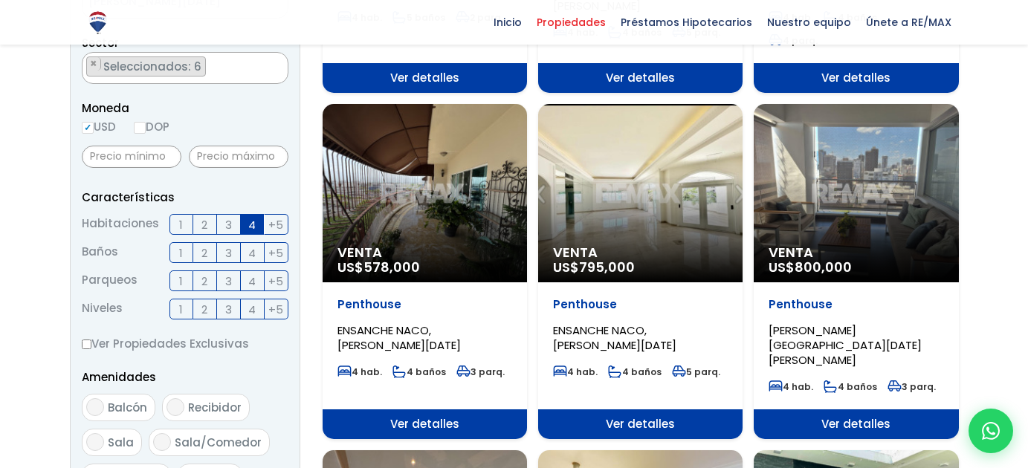
click at [887, 175] on div "Venta US$ 800,000" at bounding box center [856, 193] width 204 height 178
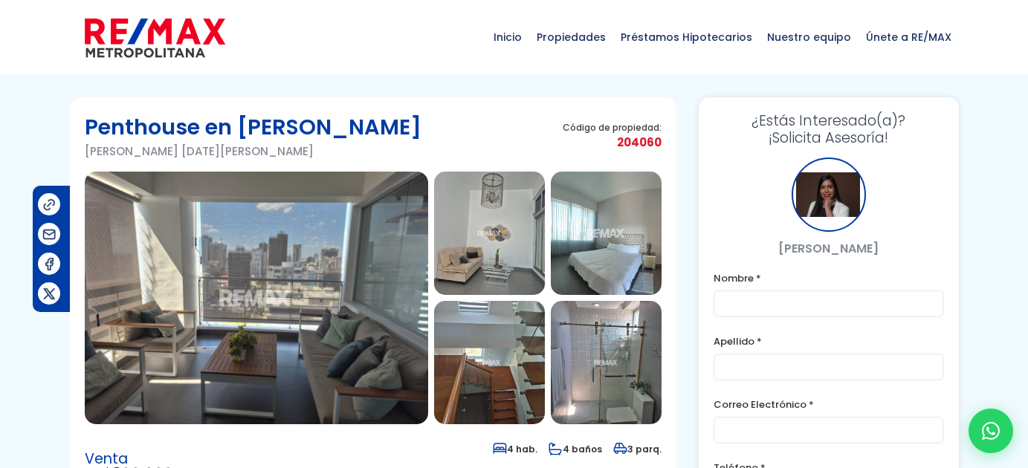
click at [358, 231] on img at bounding box center [256, 298] width 343 height 253
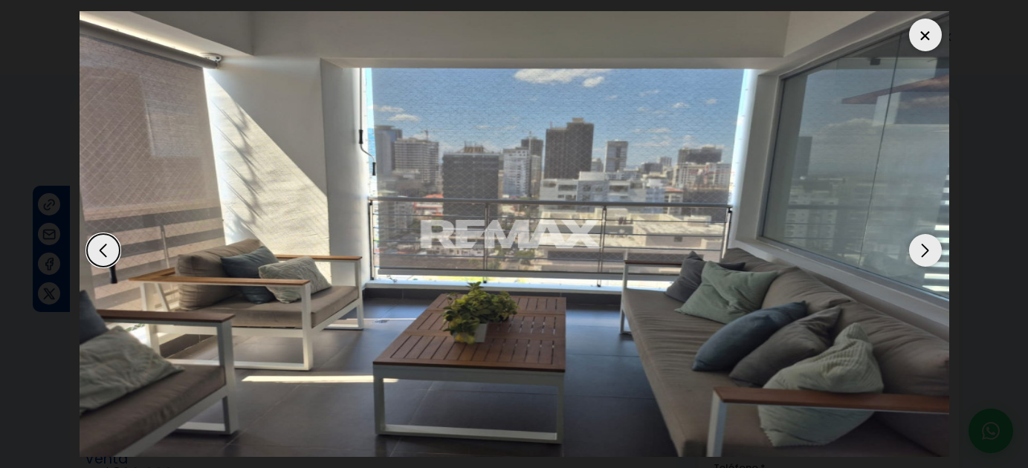
click at [925, 259] on div "Next slide" at bounding box center [925, 250] width 33 height 33
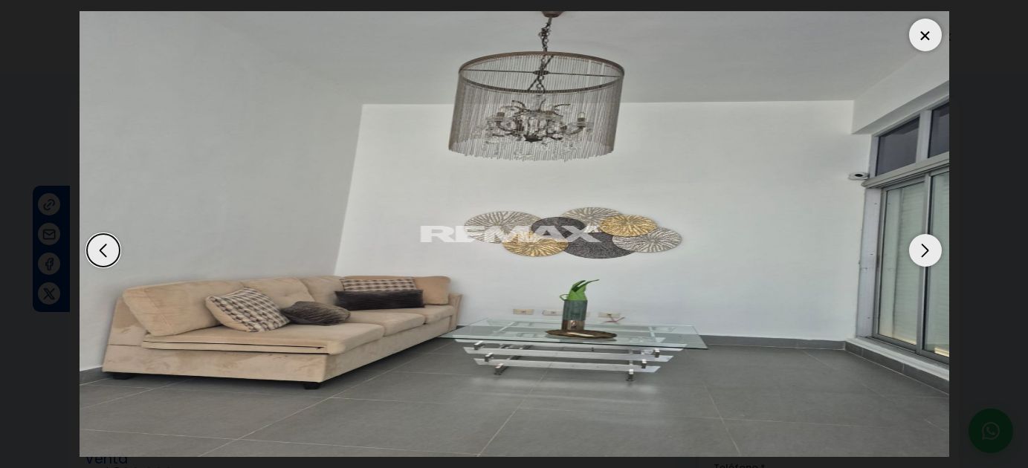
click at [925, 259] on div "Next slide" at bounding box center [925, 250] width 33 height 33
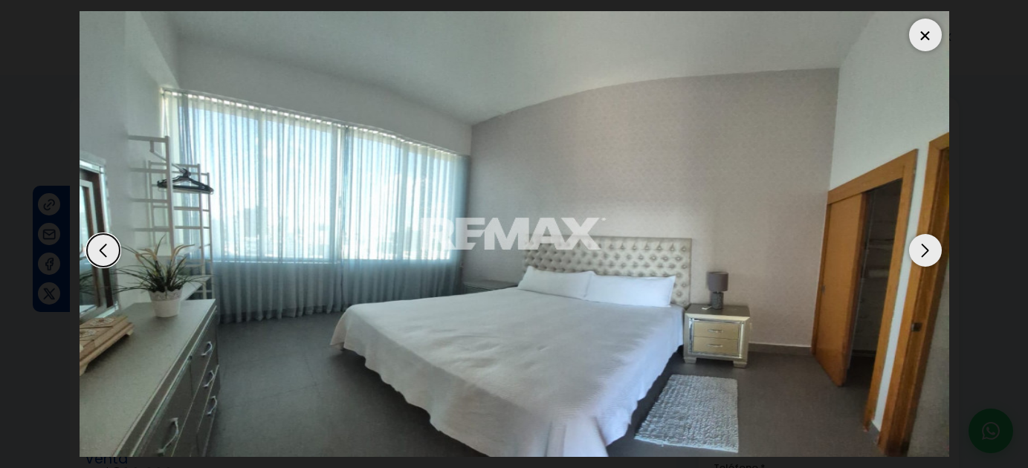
click at [925, 259] on div "Next slide" at bounding box center [925, 250] width 33 height 33
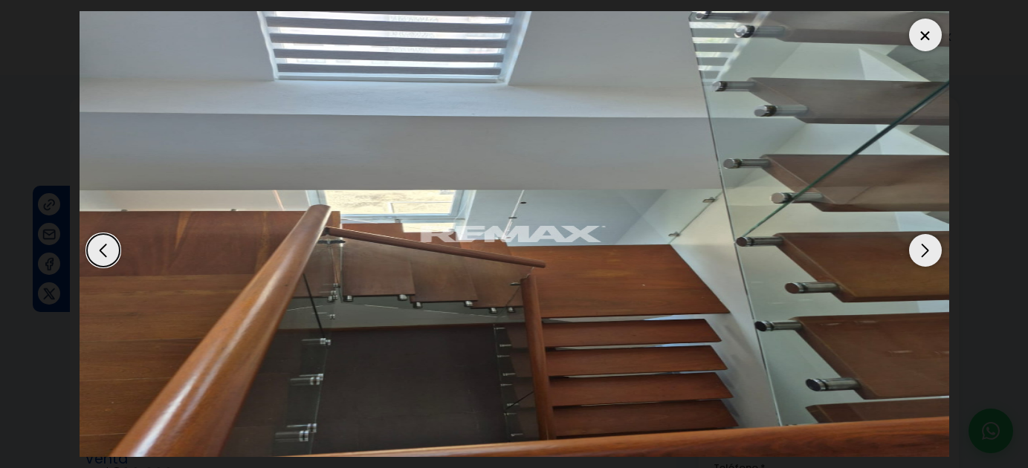
click at [925, 259] on div "Next slide" at bounding box center [925, 250] width 33 height 33
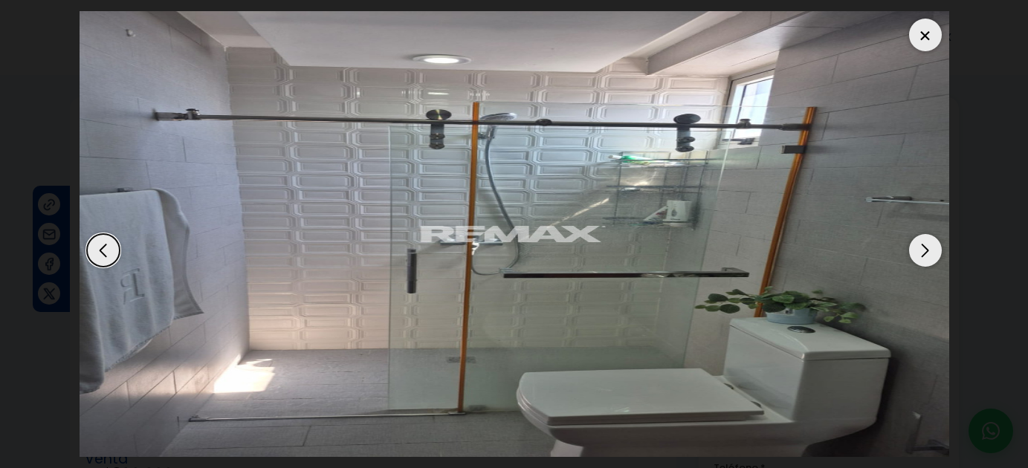
click at [925, 259] on div "Next slide" at bounding box center [925, 250] width 33 height 33
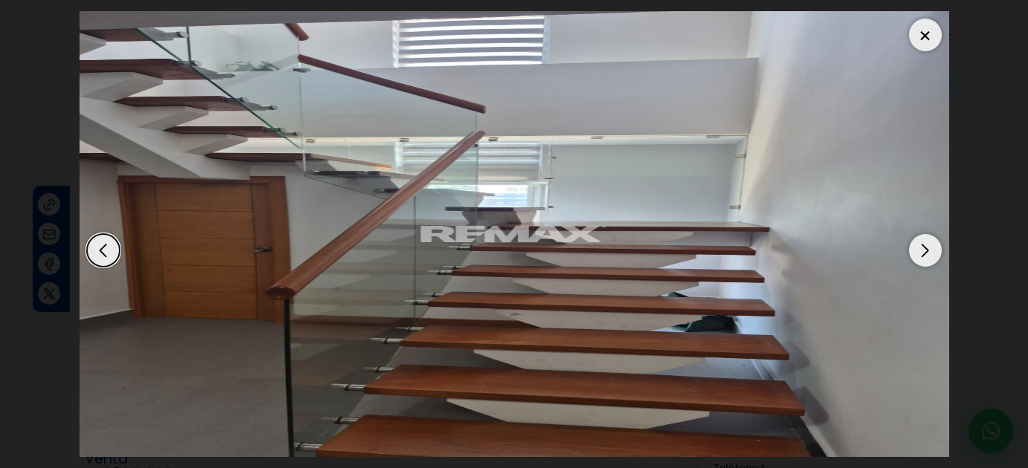
click at [925, 259] on div "Next slide" at bounding box center [925, 250] width 33 height 33
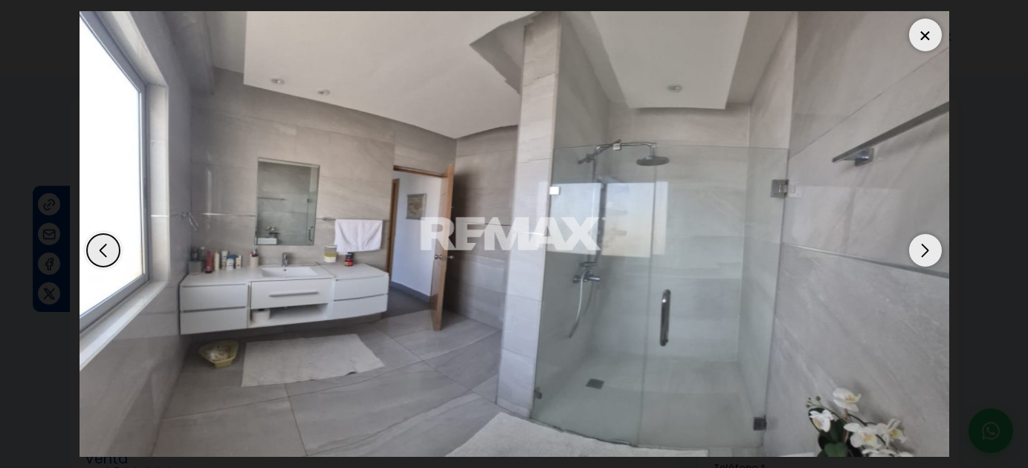
click at [925, 259] on div "Next slide" at bounding box center [925, 250] width 33 height 33
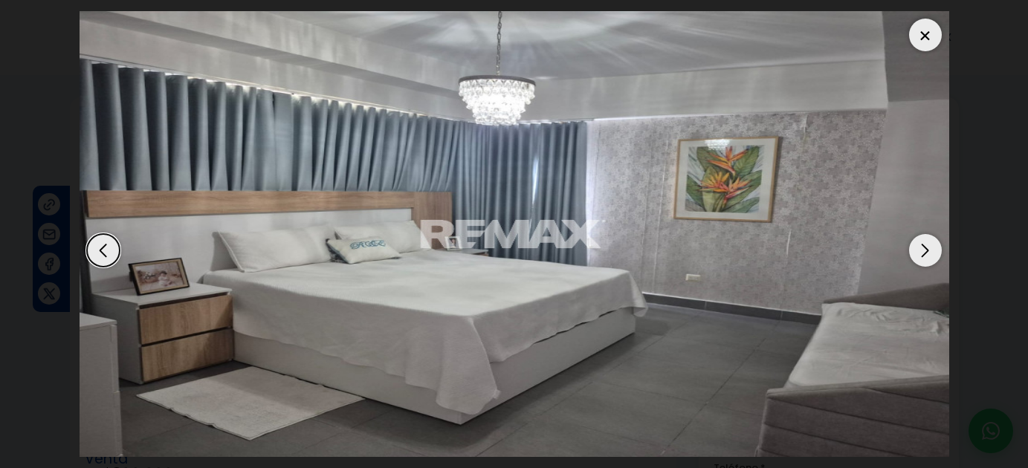
click at [925, 259] on div "Next slide" at bounding box center [925, 250] width 33 height 33
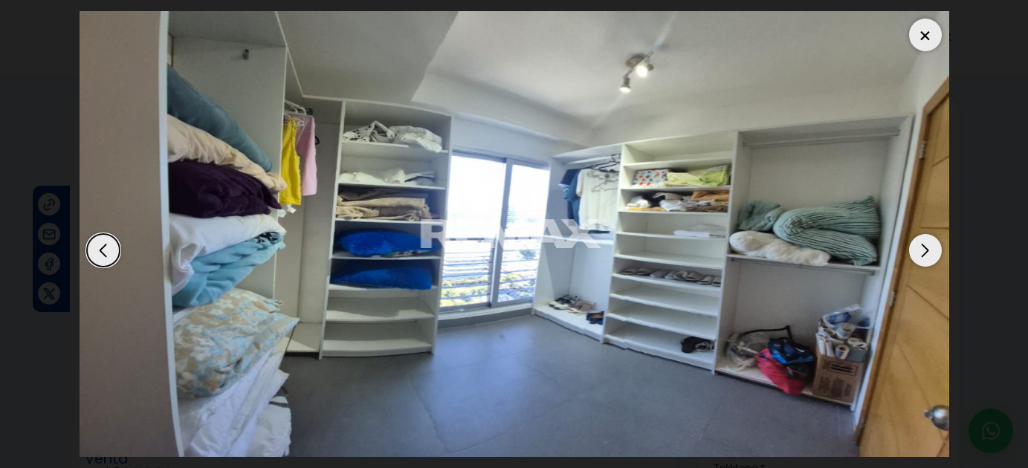
click at [925, 259] on div "Next slide" at bounding box center [925, 250] width 33 height 33
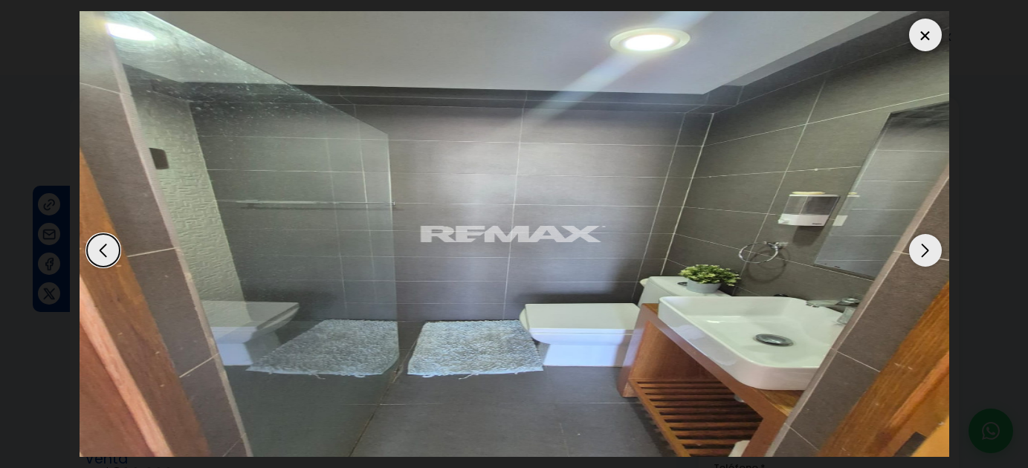
click at [925, 259] on div "Next slide" at bounding box center [925, 250] width 33 height 33
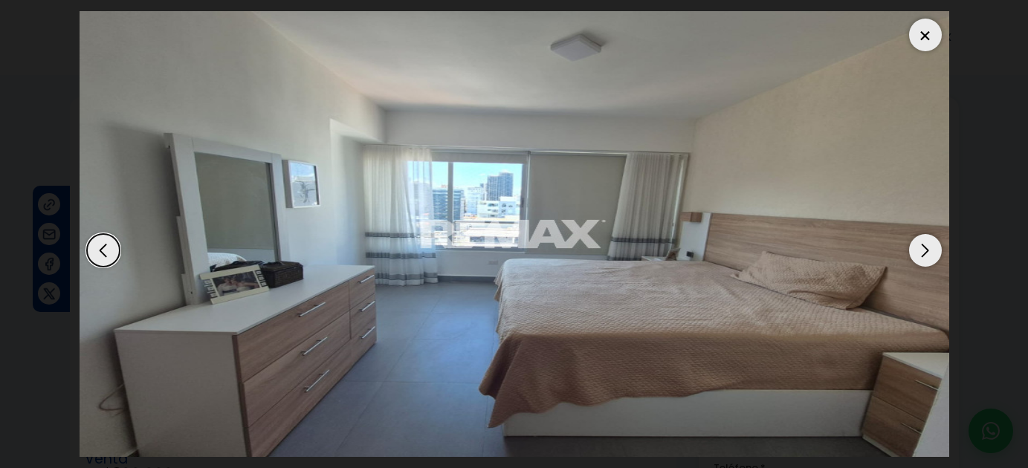
click at [925, 259] on div "Next slide" at bounding box center [925, 250] width 33 height 33
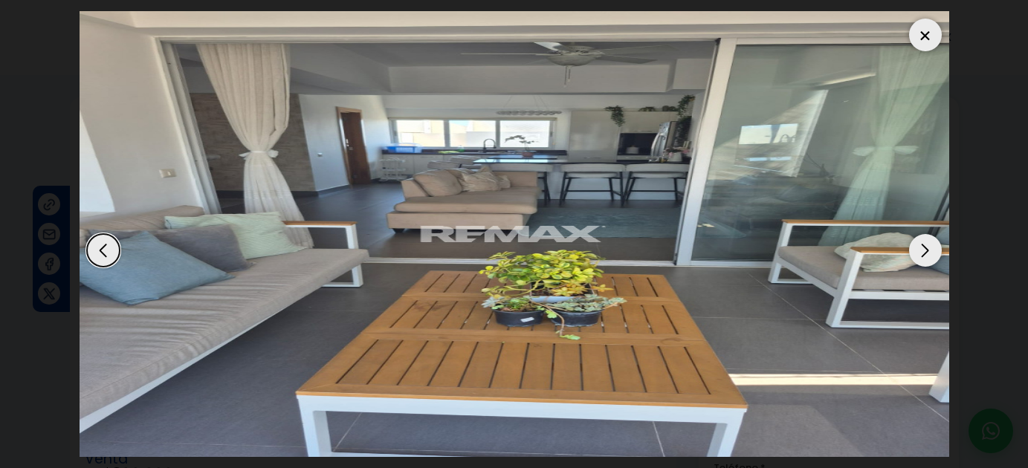
click at [925, 259] on div "Next slide" at bounding box center [925, 250] width 33 height 33
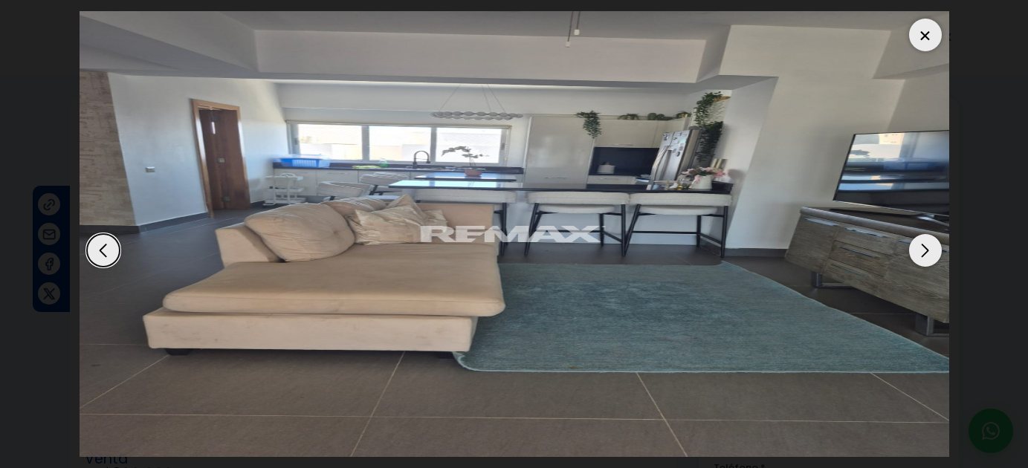
click at [925, 259] on div "Next slide" at bounding box center [925, 250] width 33 height 33
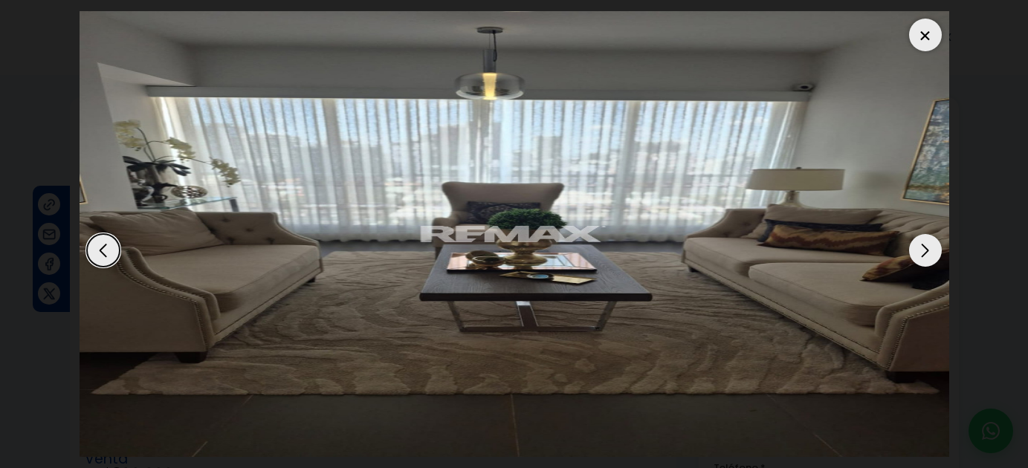
click at [925, 259] on div "Next slide" at bounding box center [925, 250] width 33 height 33
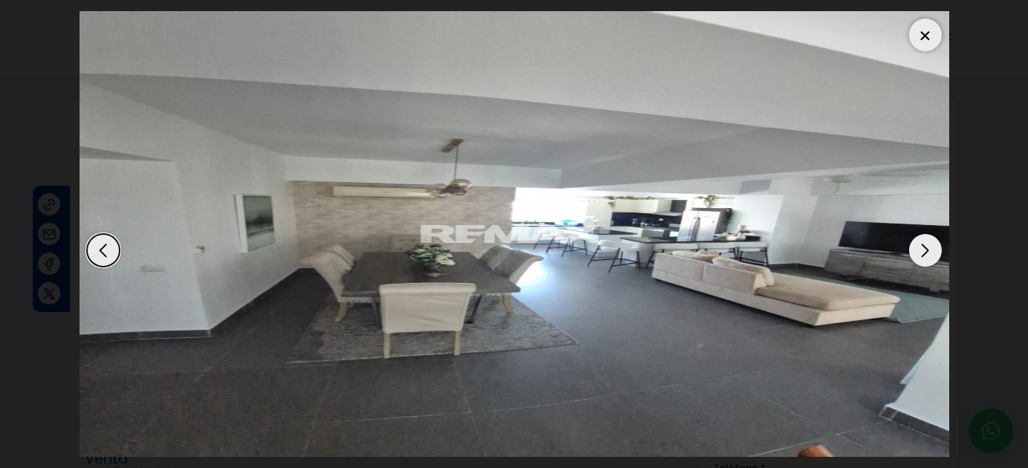
click at [925, 259] on div "Next slide" at bounding box center [925, 250] width 33 height 33
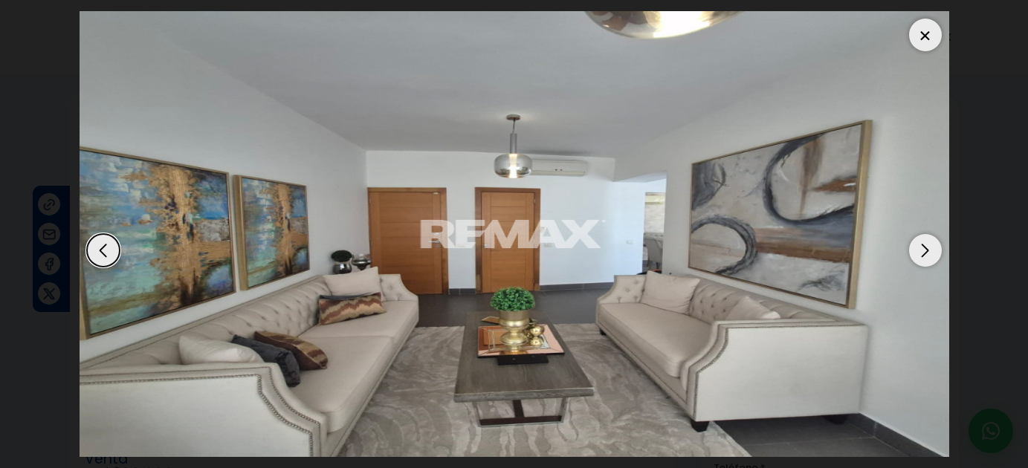
click at [925, 259] on div "Next slide" at bounding box center [925, 250] width 33 height 33
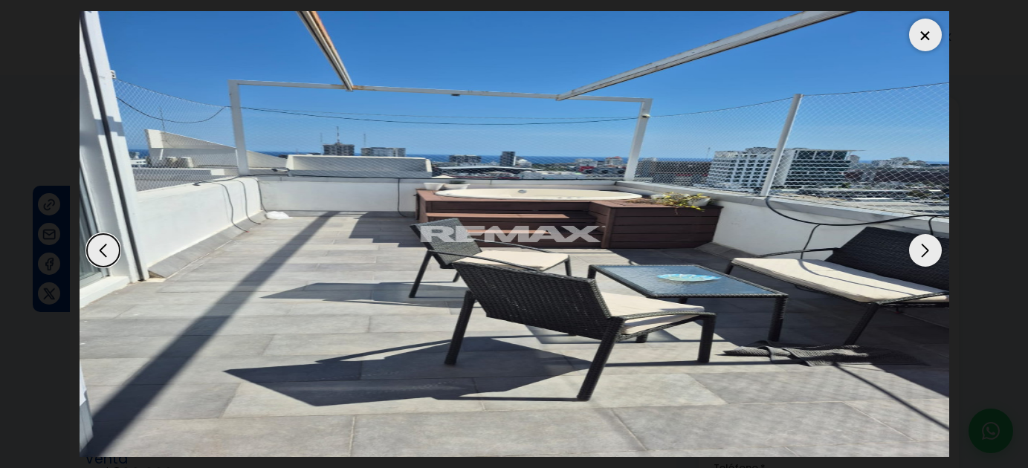
click at [925, 259] on div "Next slide" at bounding box center [925, 250] width 33 height 33
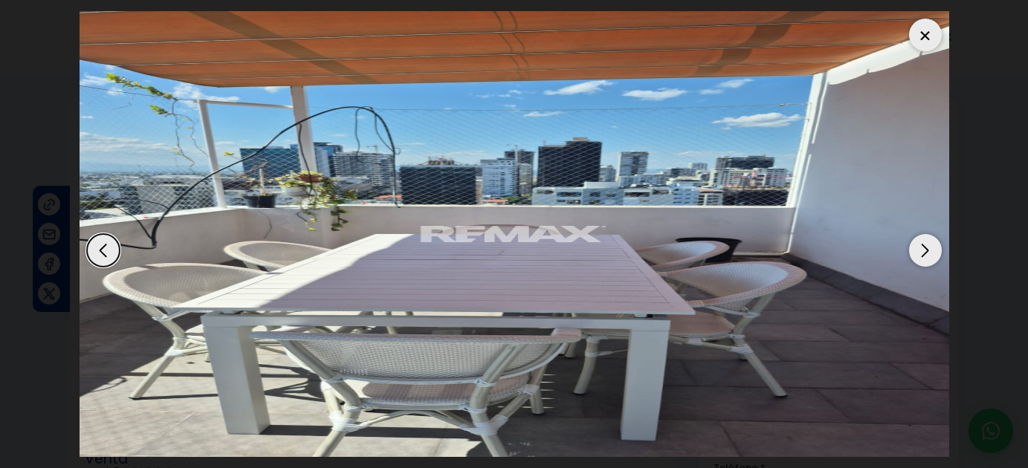
click at [925, 259] on div "Next slide" at bounding box center [925, 250] width 33 height 33
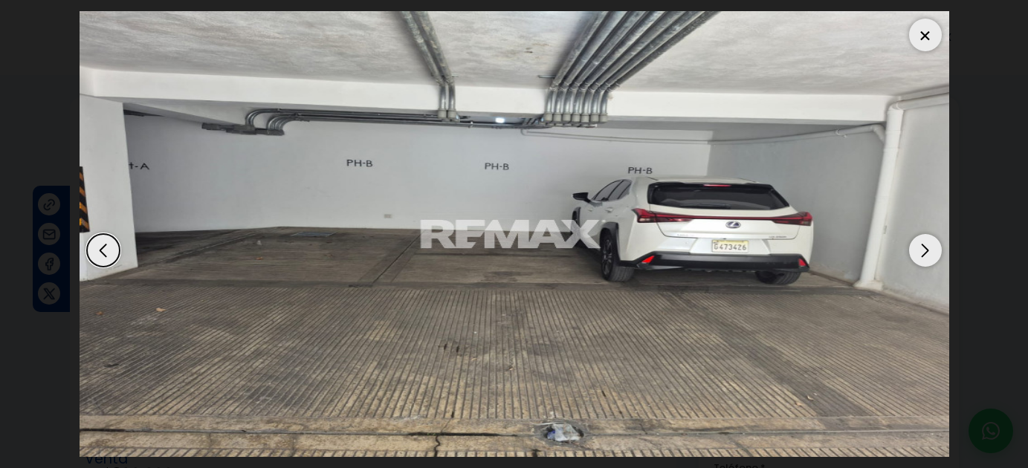
click at [925, 259] on div "Next slide" at bounding box center [925, 250] width 33 height 33
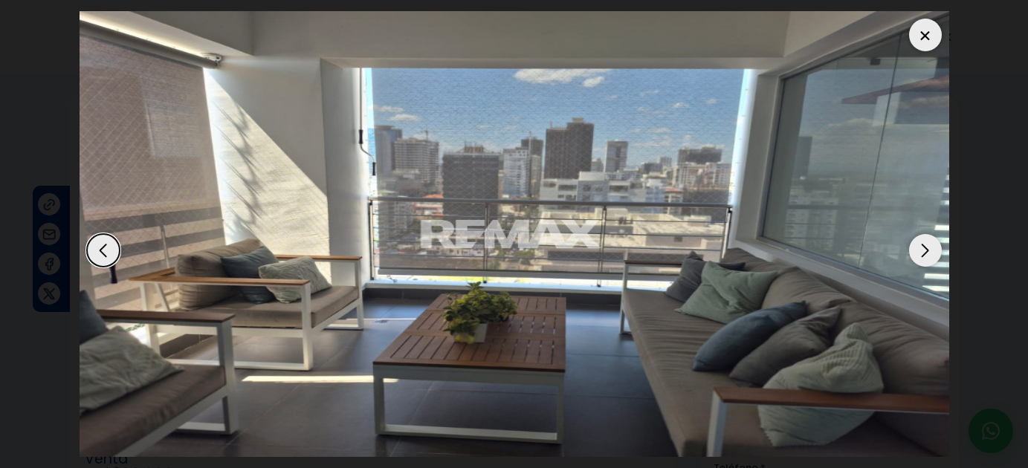
click at [925, 259] on div "Next slide" at bounding box center [925, 250] width 33 height 33
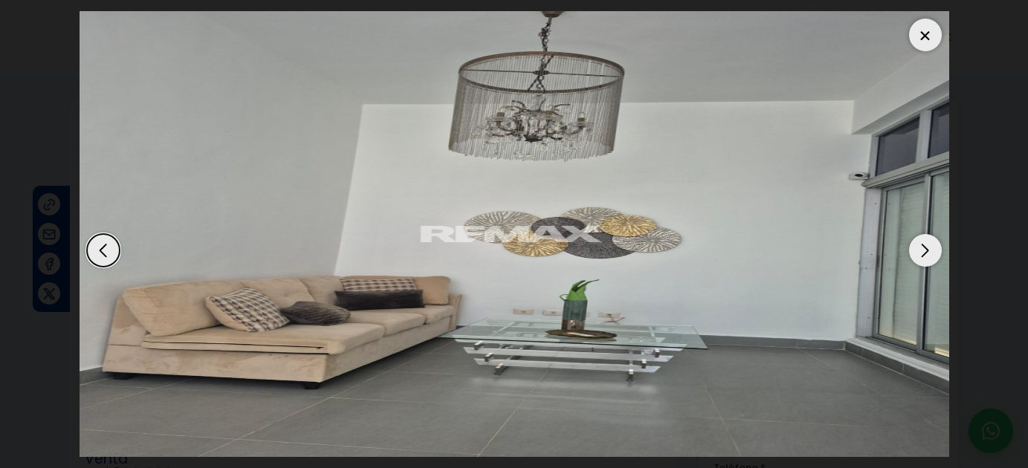
click at [922, 32] on div at bounding box center [925, 35] width 33 height 33
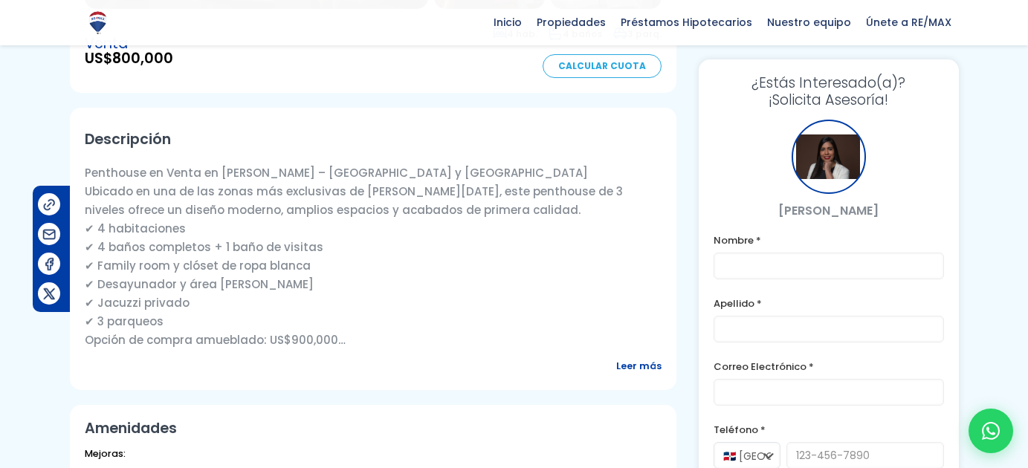
scroll to position [416, 0]
click at [632, 364] on span "Leer más" at bounding box center [638, 365] width 45 height 19
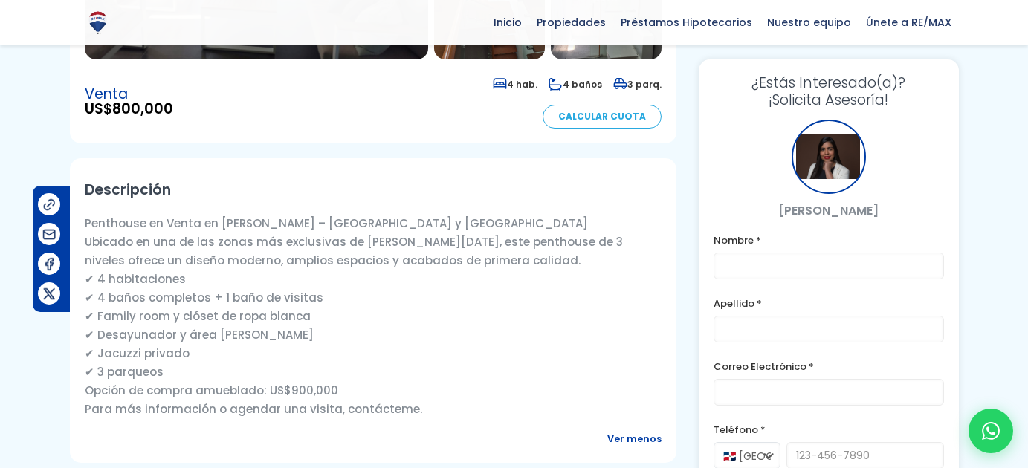
scroll to position [311, 0]
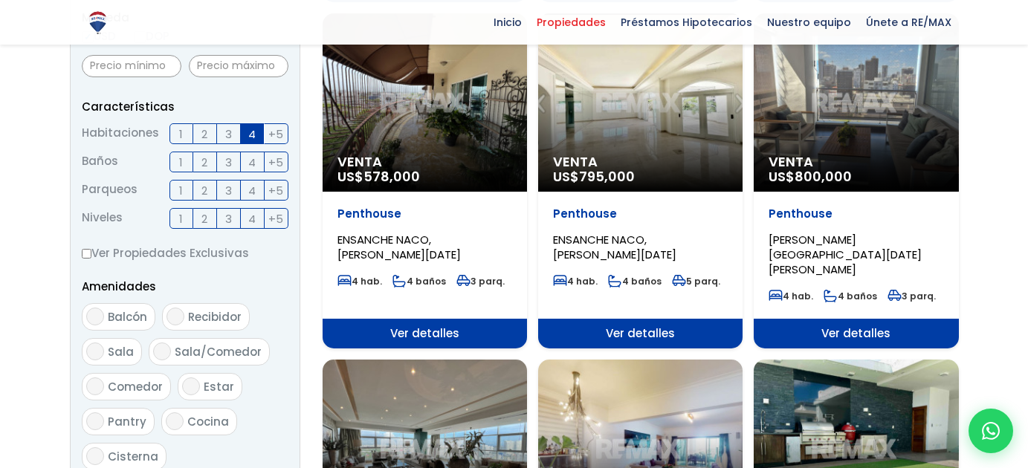
scroll to position [592, 0]
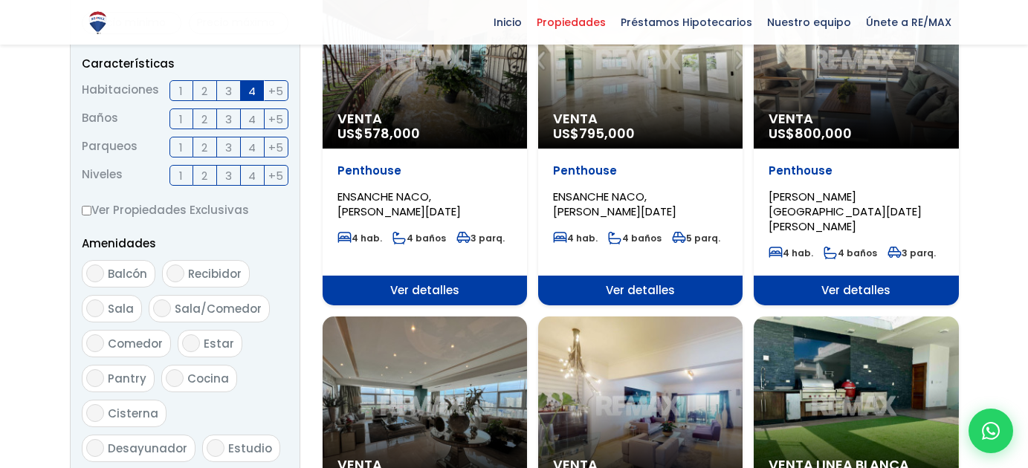
select select "150"
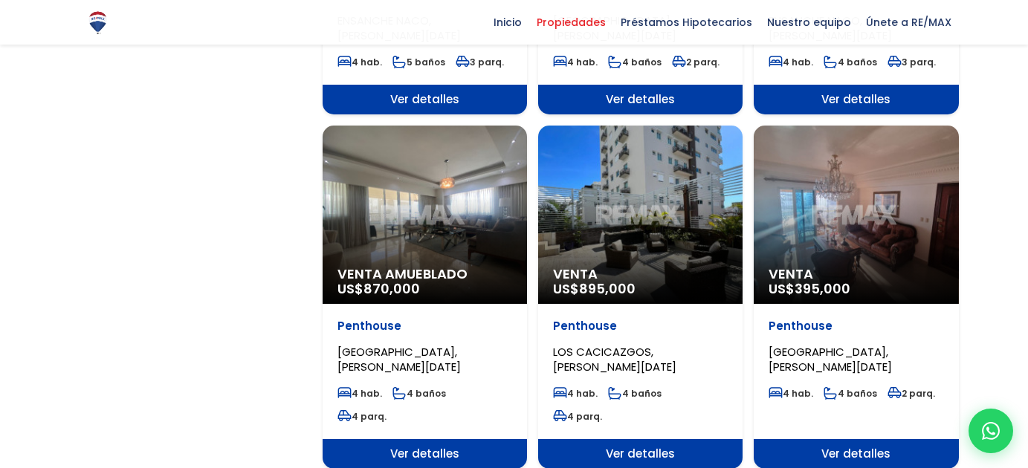
scroll to position [1470, 0]
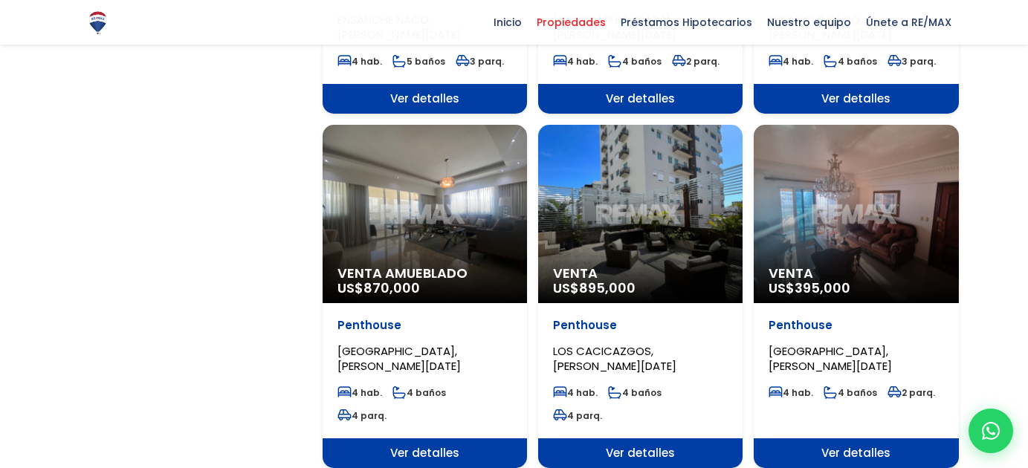
click at [633, 196] on div "Venta US$ 895,000" at bounding box center [640, 214] width 204 height 178
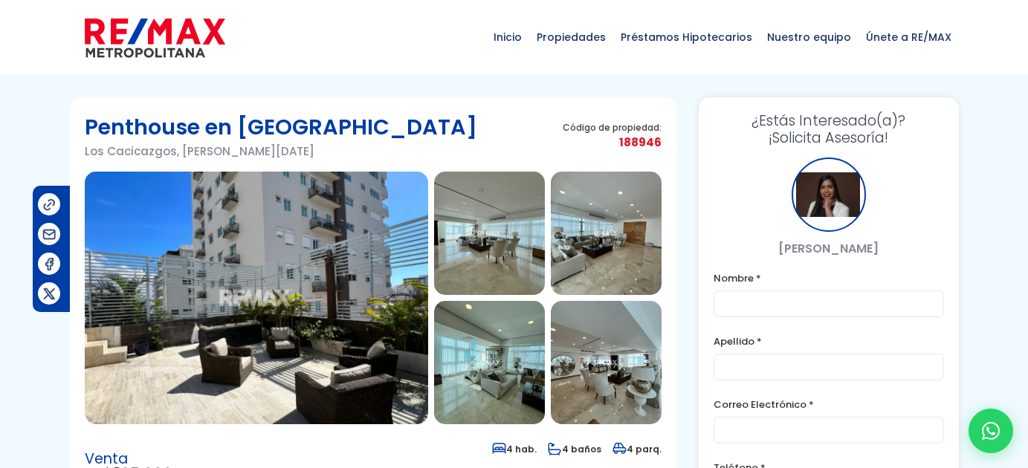
click at [375, 326] on img at bounding box center [256, 298] width 343 height 253
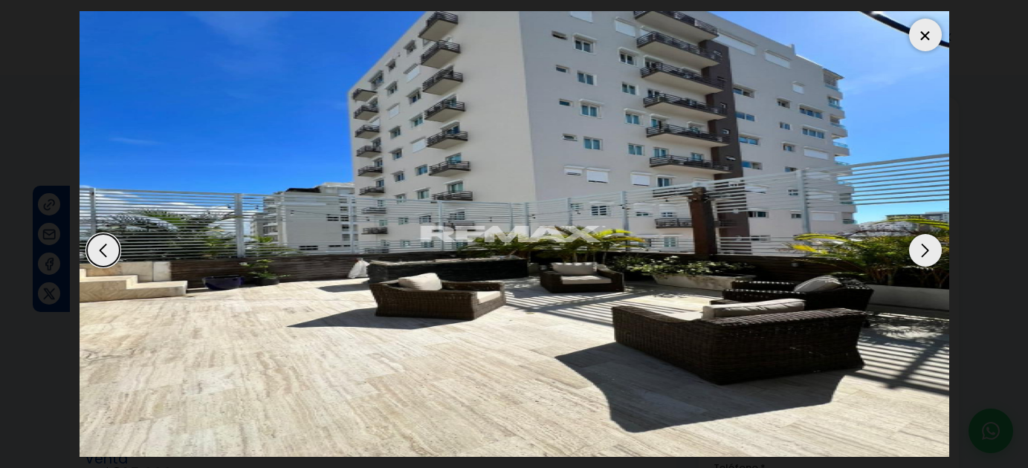
click at [924, 244] on div "Next slide" at bounding box center [925, 250] width 33 height 33
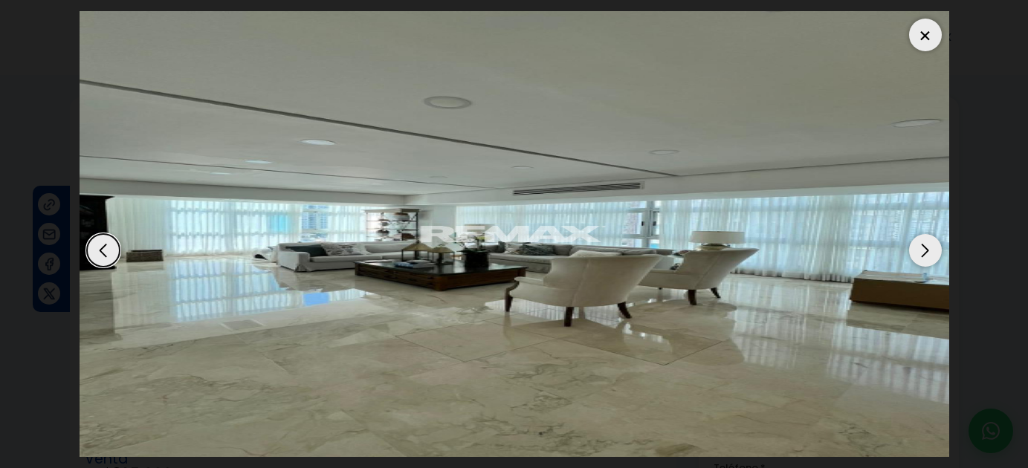
click at [924, 244] on div "Next slide" at bounding box center [925, 250] width 33 height 33
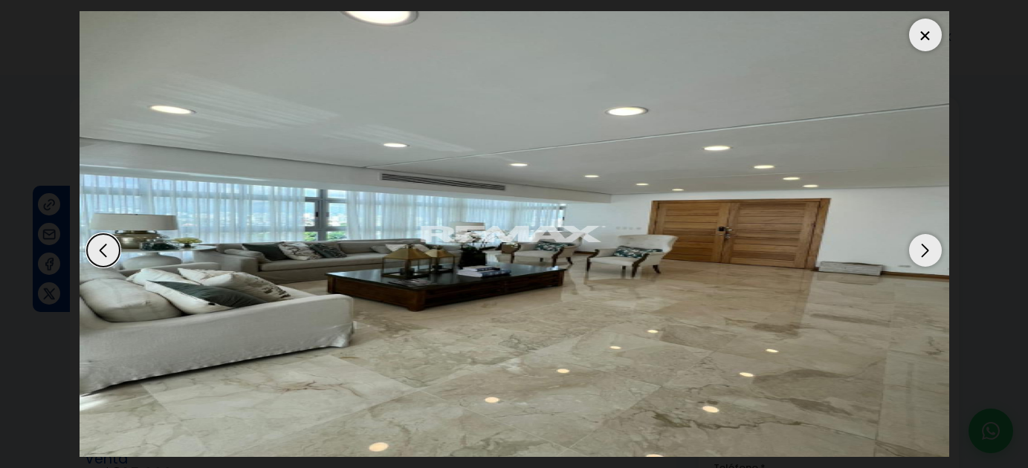
click at [924, 244] on div "Next slide" at bounding box center [925, 250] width 33 height 33
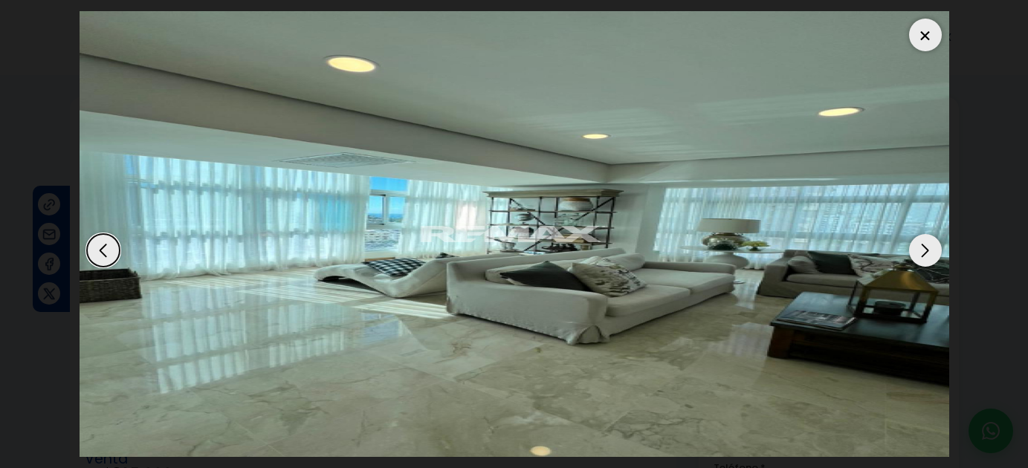
click at [924, 244] on div "Next slide" at bounding box center [925, 250] width 33 height 33
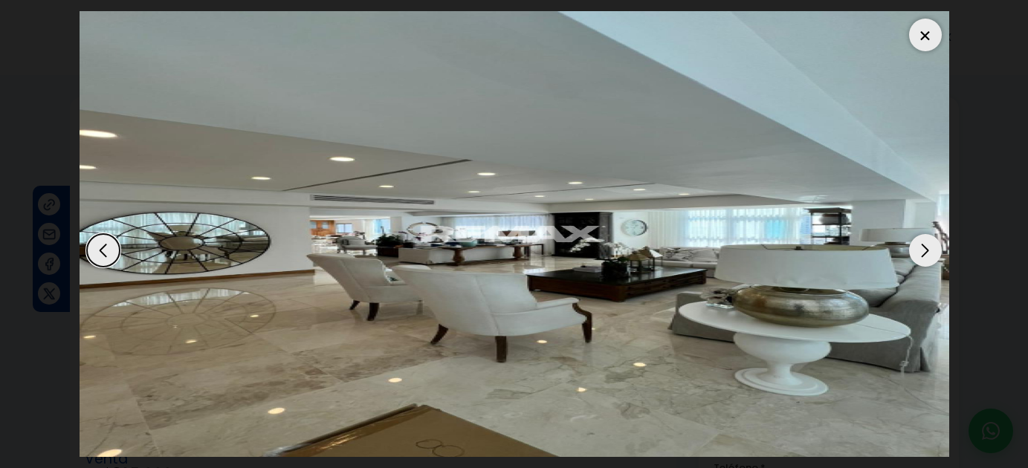
click at [923, 41] on div at bounding box center [925, 35] width 33 height 33
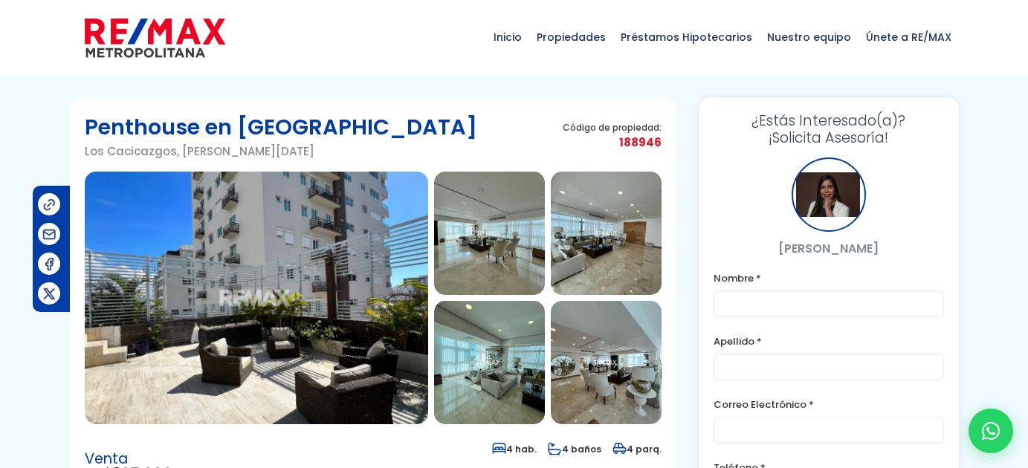
click at [633, 393] on img at bounding box center [606, 362] width 111 height 123
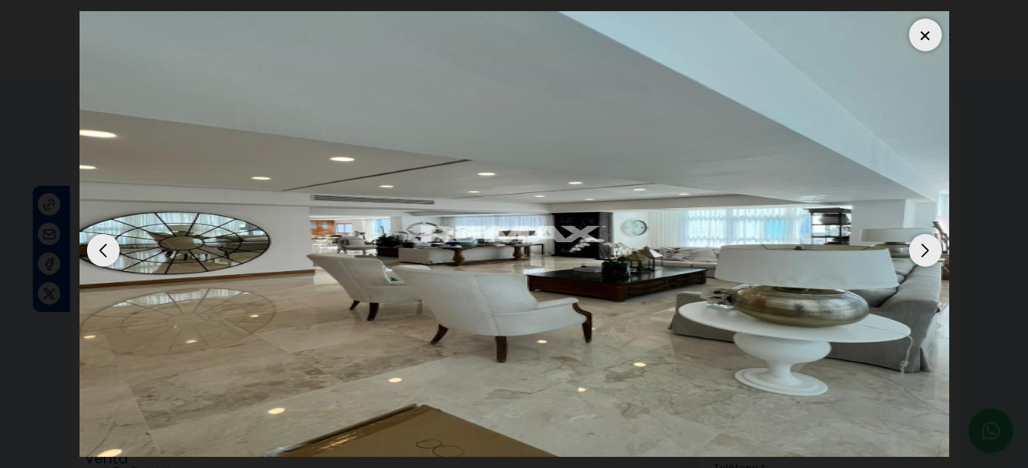
click at [925, 246] on div "Next slide" at bounding box center [925, 250] width 33 height 33
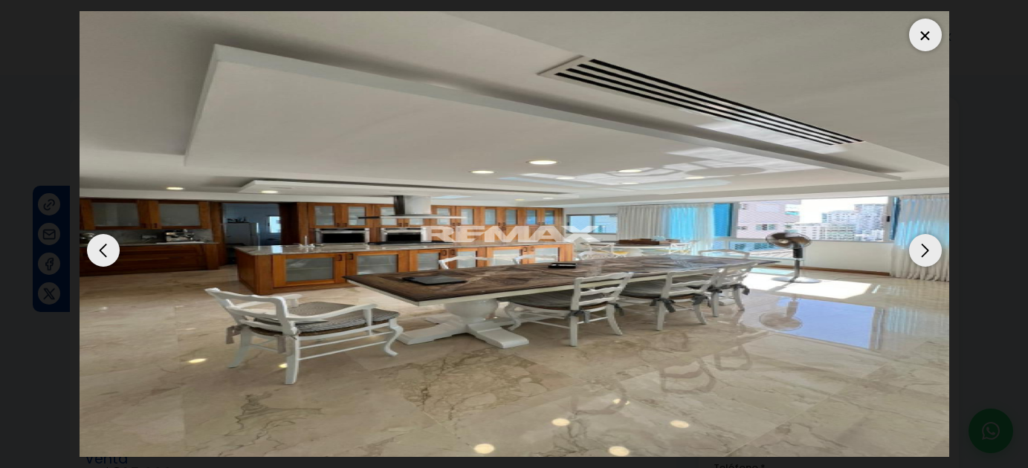
click at [925, 246] on div "Next slide" at bounding box center [925, 250] width 33 height 33
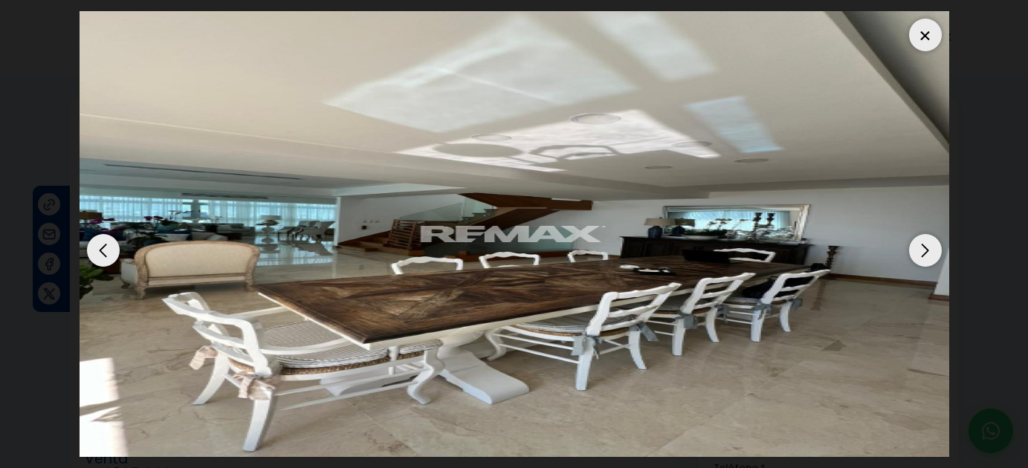
click at [916, 248] on div "Next slide" at bounding box center [925, 250] width 33 height 33
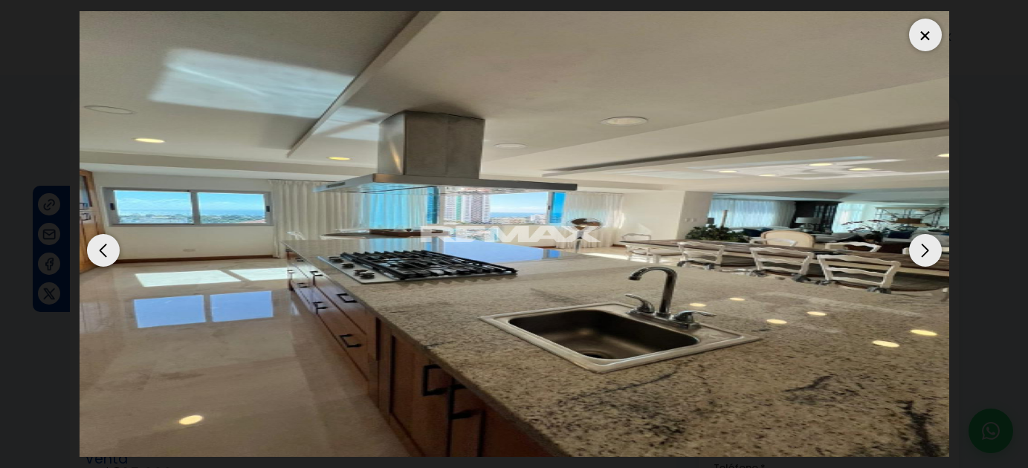
click at [916, 248] on div "Next slide" at bounding box center [925, 250] width 33 height 33
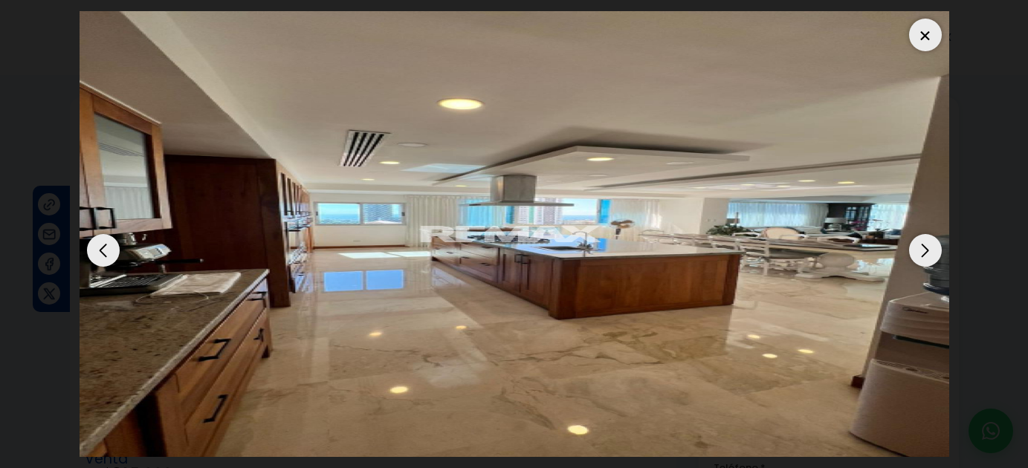
click at [916, 248] on div "Next slide" at bounding box center [925, 250] width 33 height 33
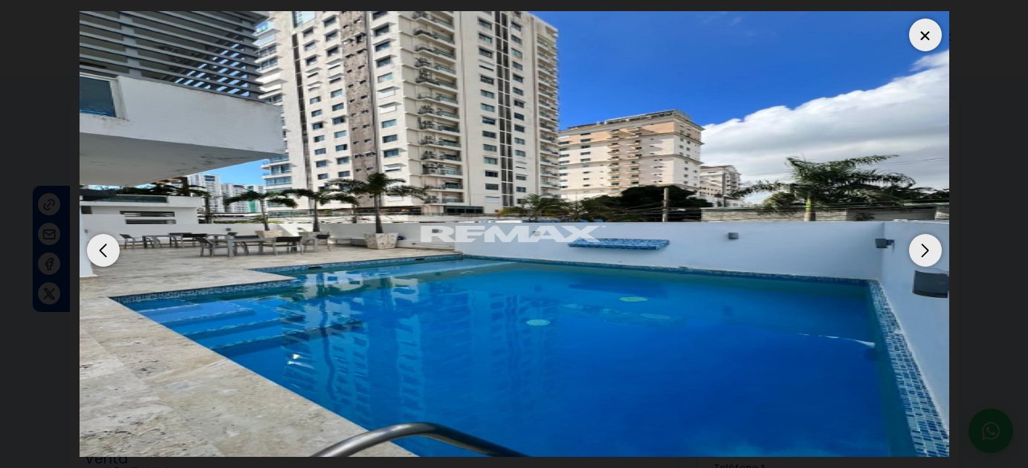
click at [916, 248] on div "Next slide" at bounding box center [925, 250] width 33 height 33
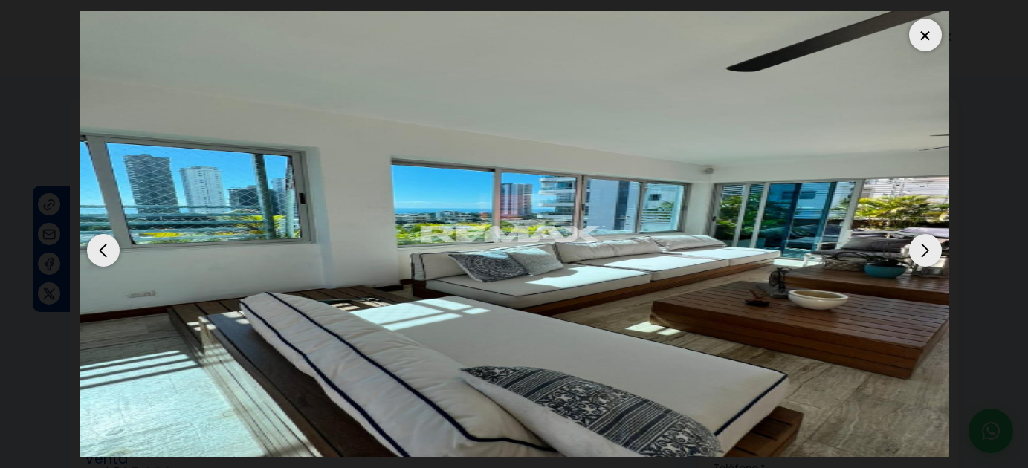
click at [916, 248] on div "Next slide" at bounding box center [925, 250] width 33 height 33
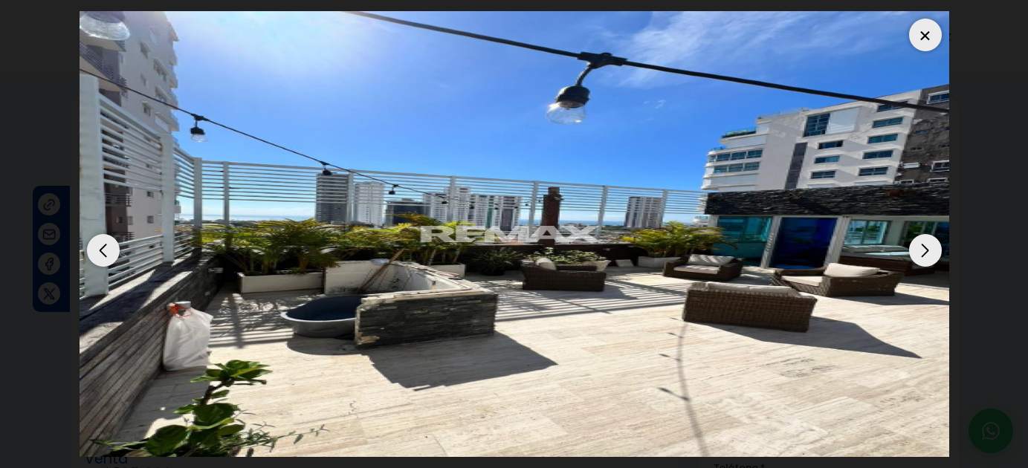
click at [916, 248] on div "Next slide" at bounding box center [925, 250] width 33 height 33
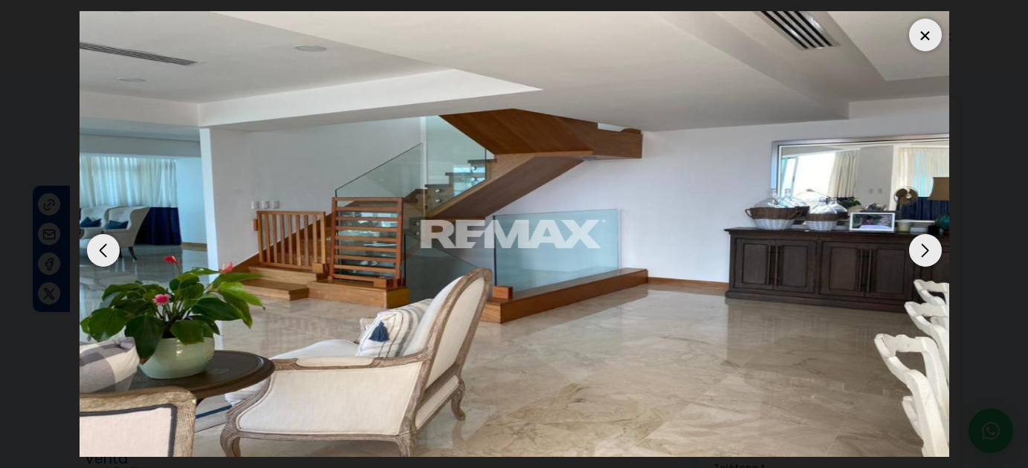
click at [916, 248] on div "Next slide" at bounding box center [925, 250] width 33 height 33
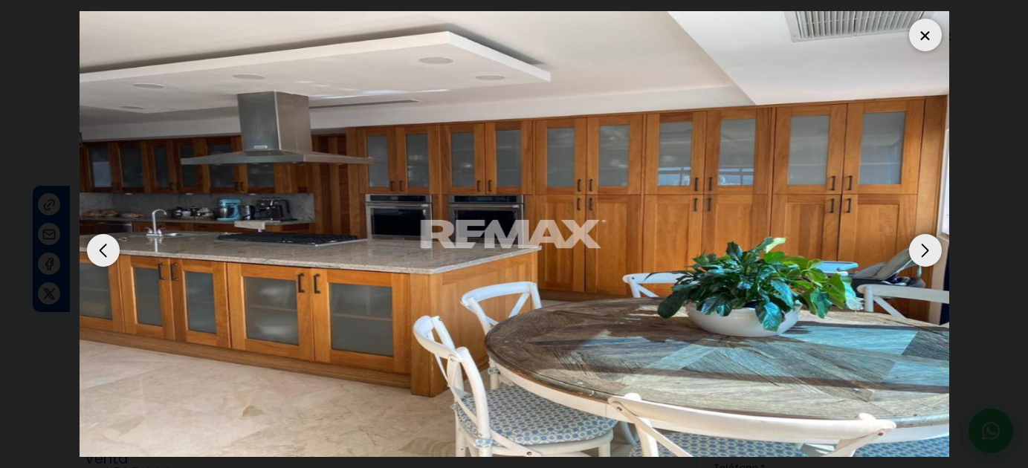
click at [916, 248] on div "Next slide" at bounding box center [925, 250] width 33 height 33
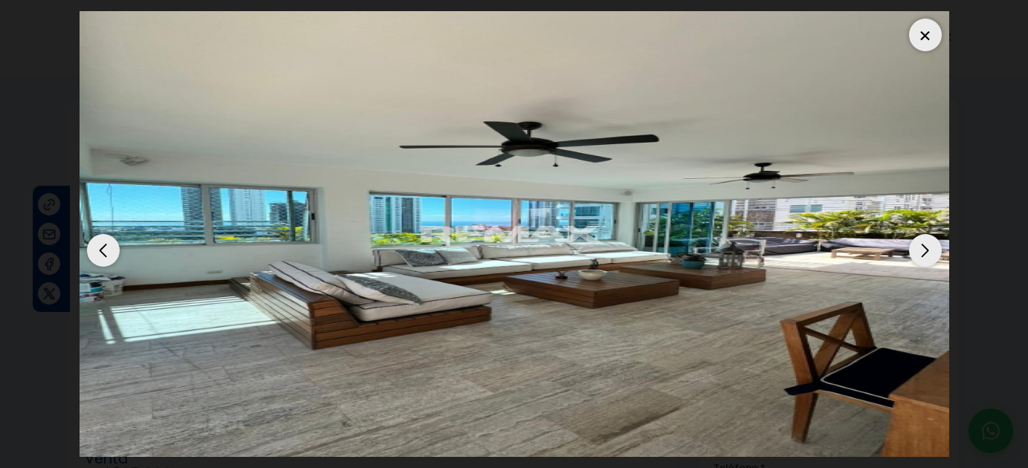
click at [923, 34] on div at bounding box center [925, 35] width 33 height 33
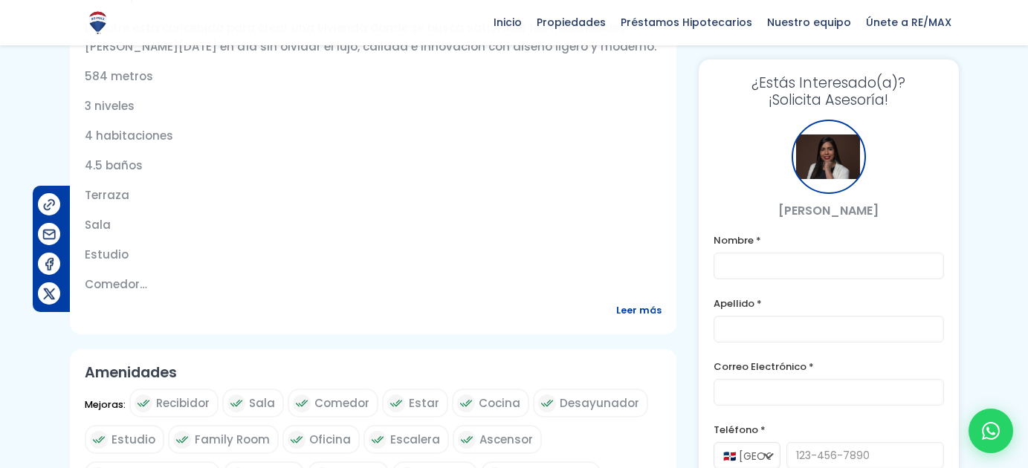
scroll to position [563, 0]
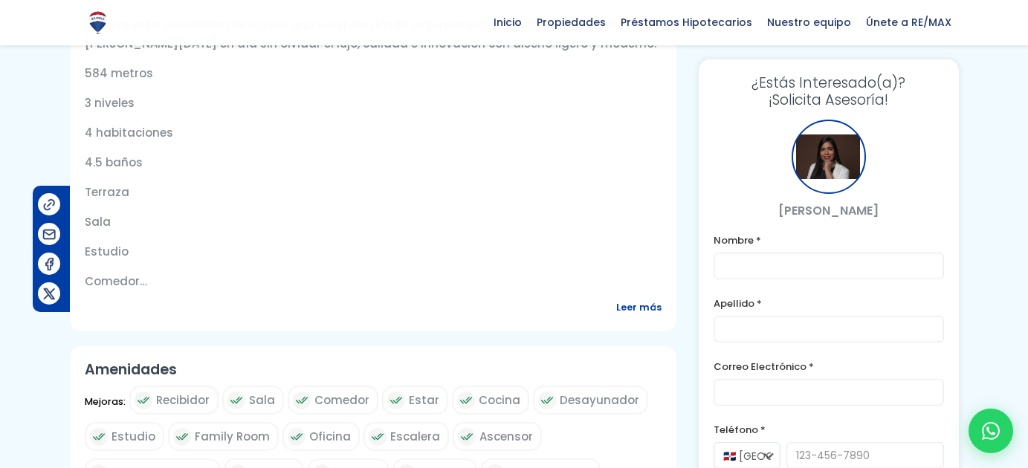
click at [625, 312] on span "Leer más" at bounding box center [638, 307] width 45 height 19
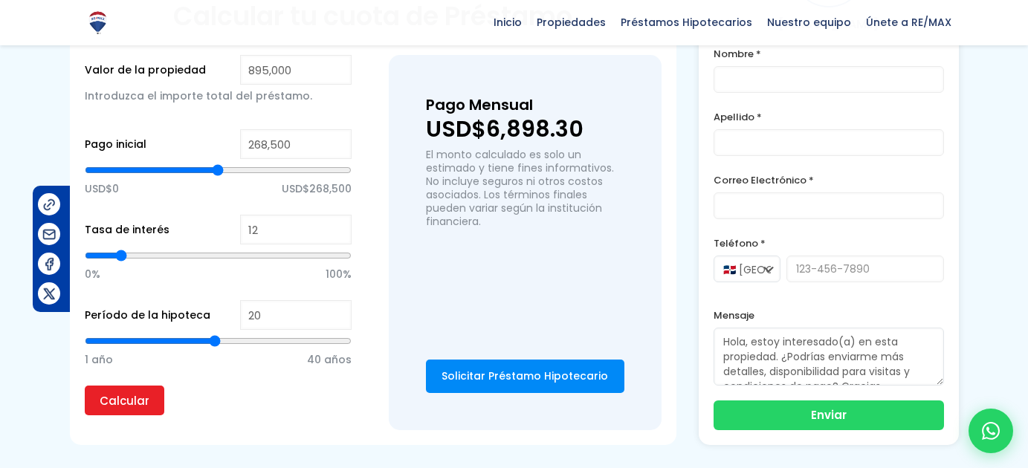
scroll to position [2029, 0]
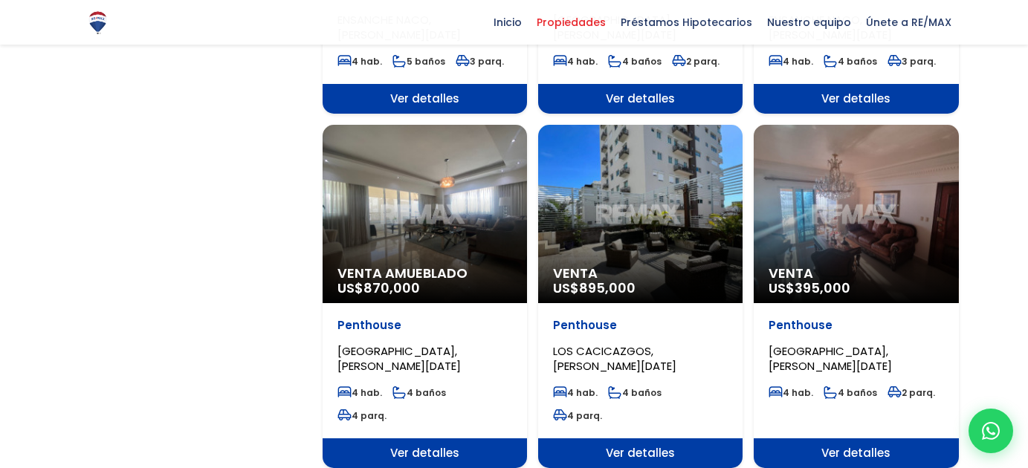
select select "150"
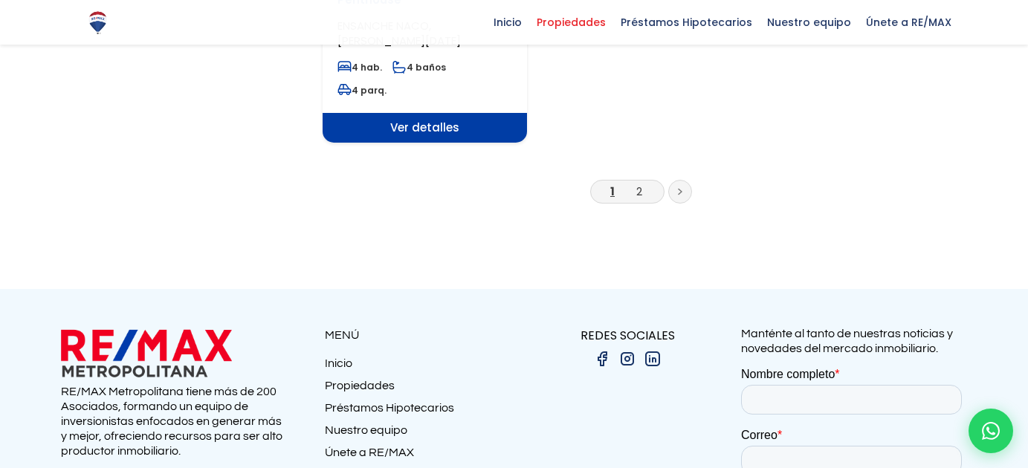
scroll to position [2166, 0]
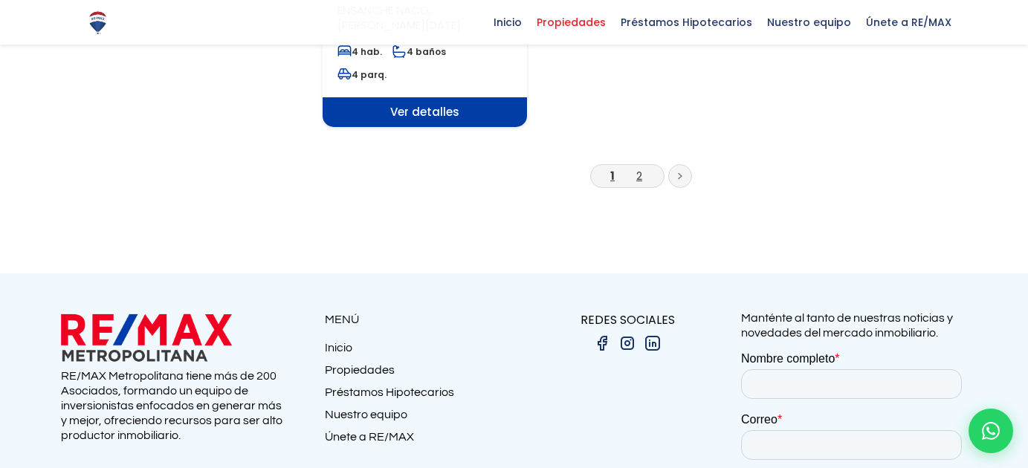
click at [636, 168] on link "2" at bounding box center [639, 176] width 6 height 16
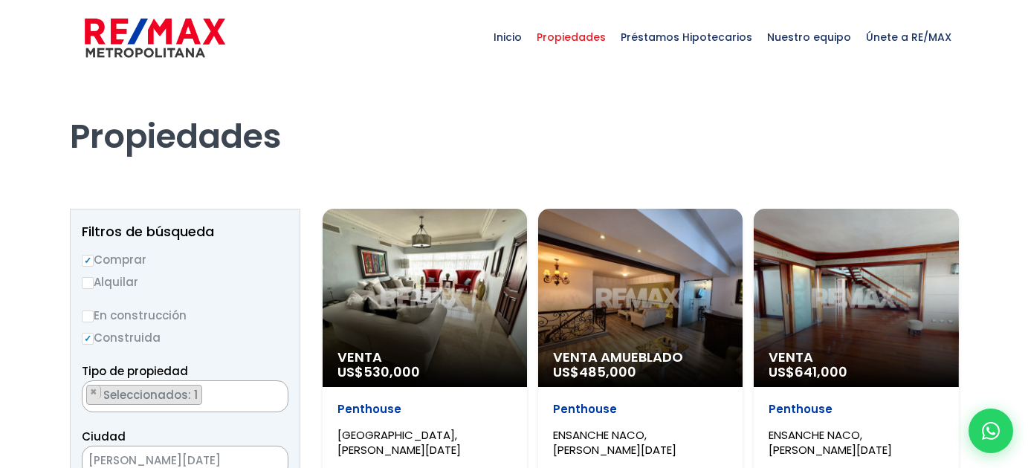
select select "150"
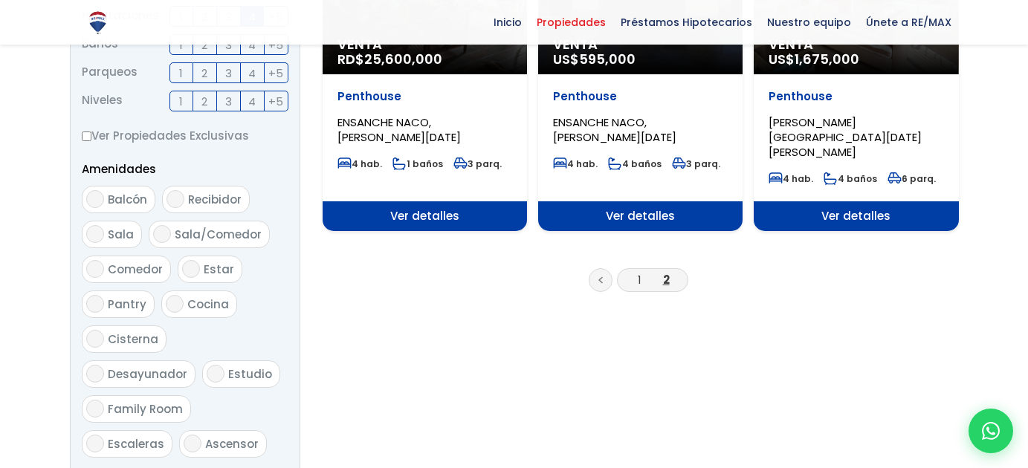
scroll to position [654, 0]
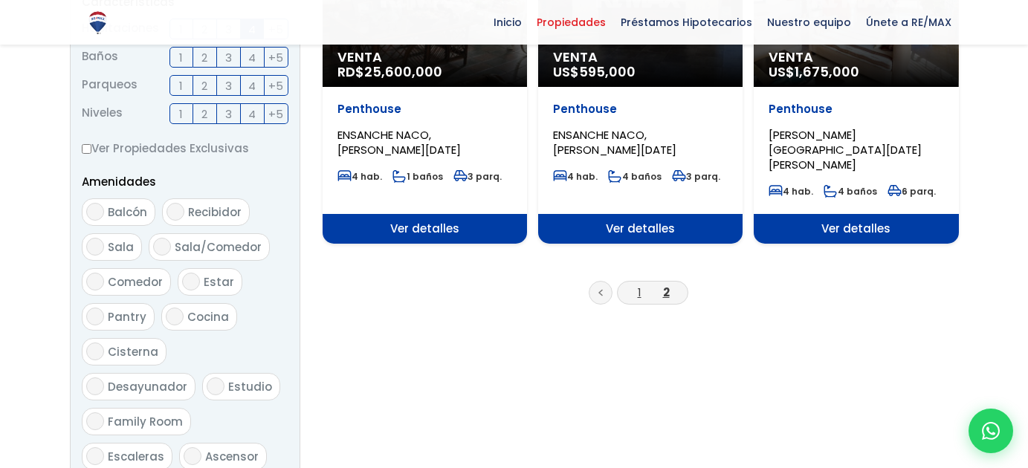
click at [640, 285] on link "1" at bounding box center [640, 293] width 4 height 16
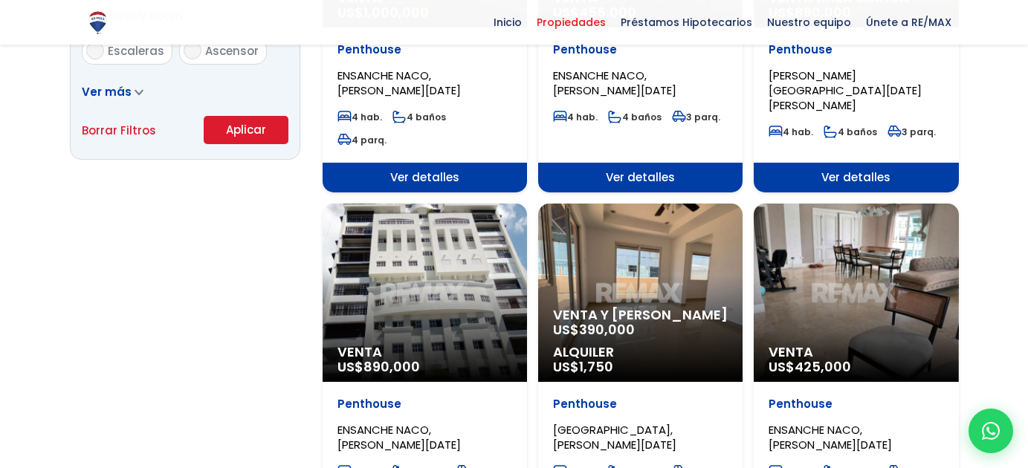
select select "150"
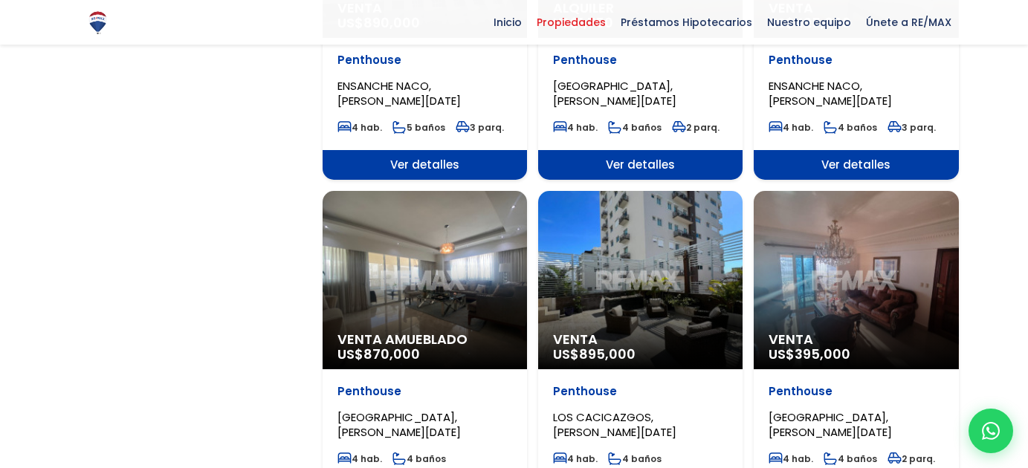
scroll to position [1424, 0]
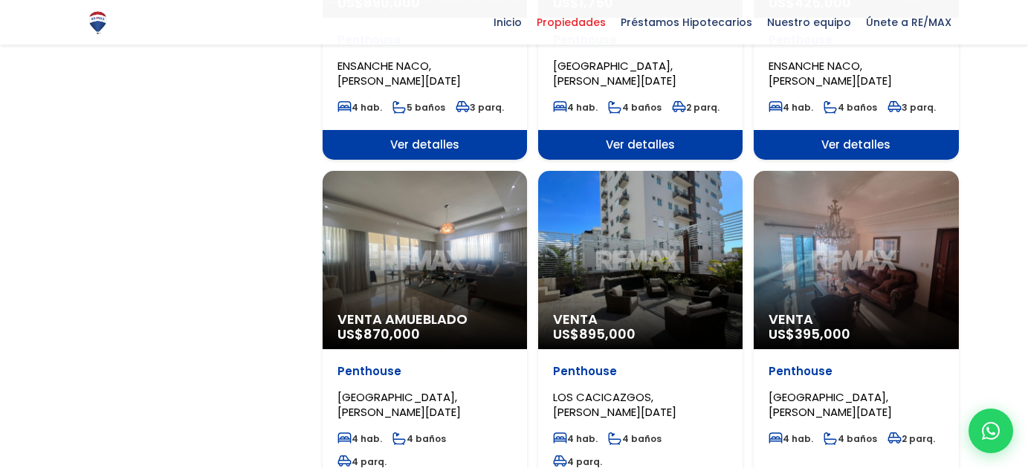
click at [409, 232] on div "Venta Amueblado US$ 870,000" at bounding box center [425, 260] width 204 height 178
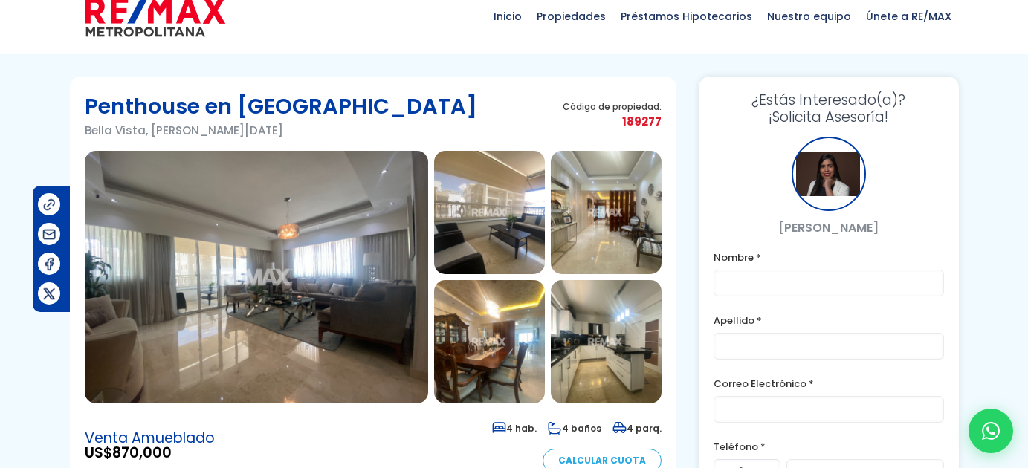
scroll to position [27, 0]
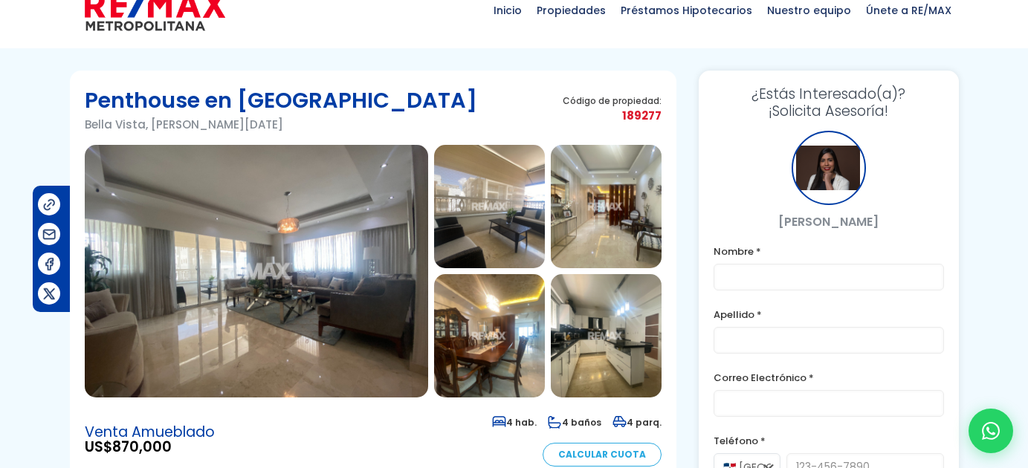
click at [497, 222] on img at bounding box center [489, 206] width 111 height 123
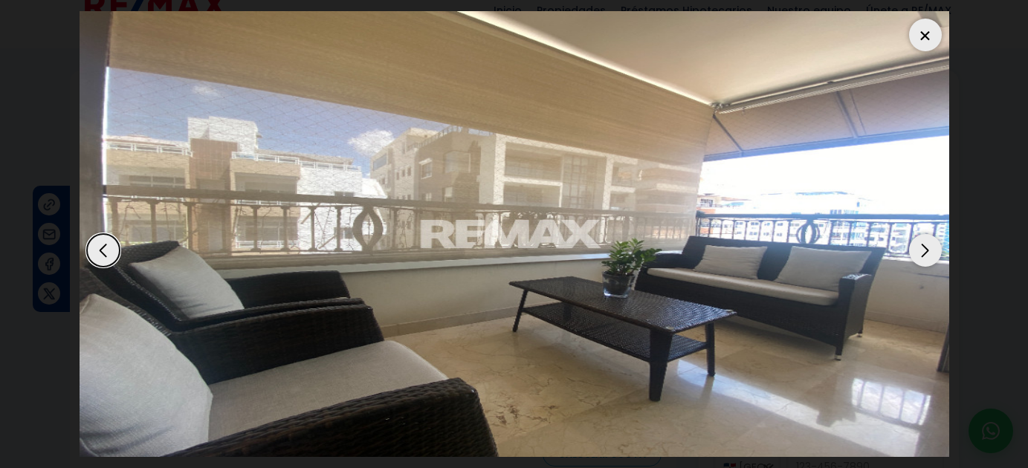
click at [928, 38] on div at bounding box center [925, 35] width 33 height 33
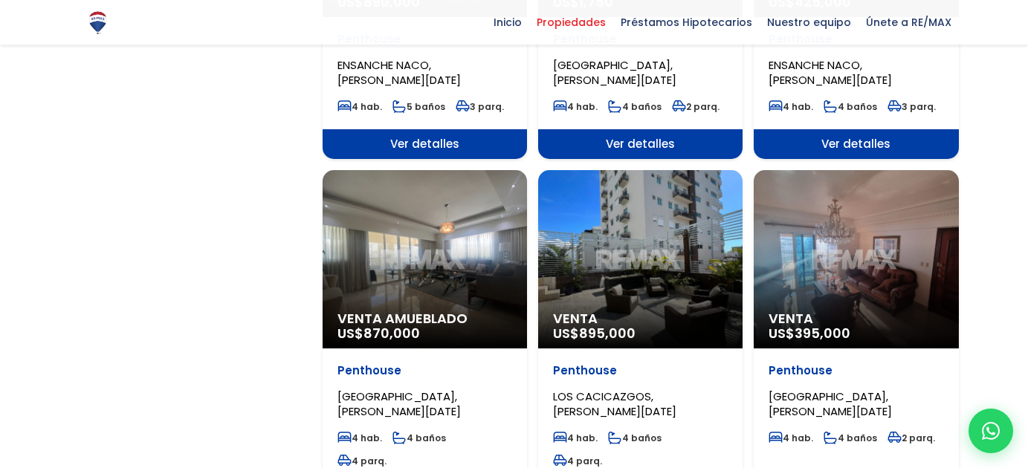
scroll to position [1424, 0]
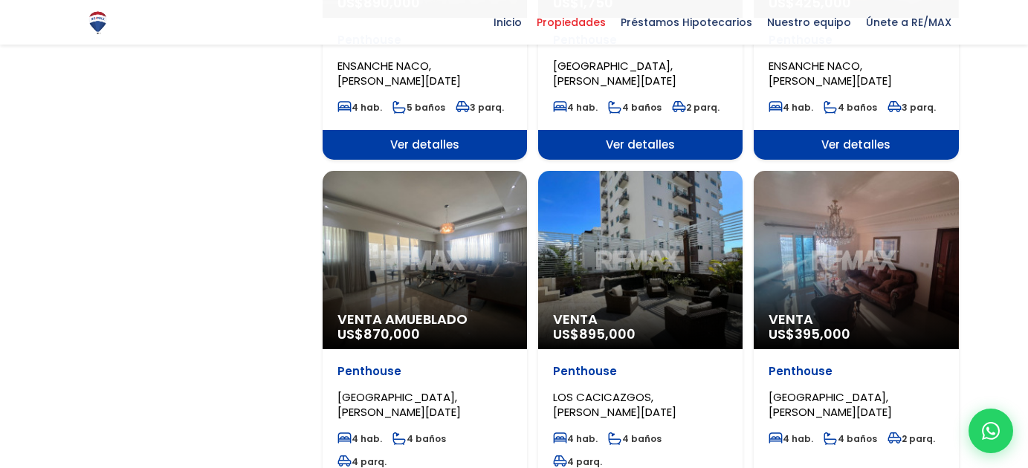
select select "150"
